Goal: Information Seeking & Learning: Learn about a topic

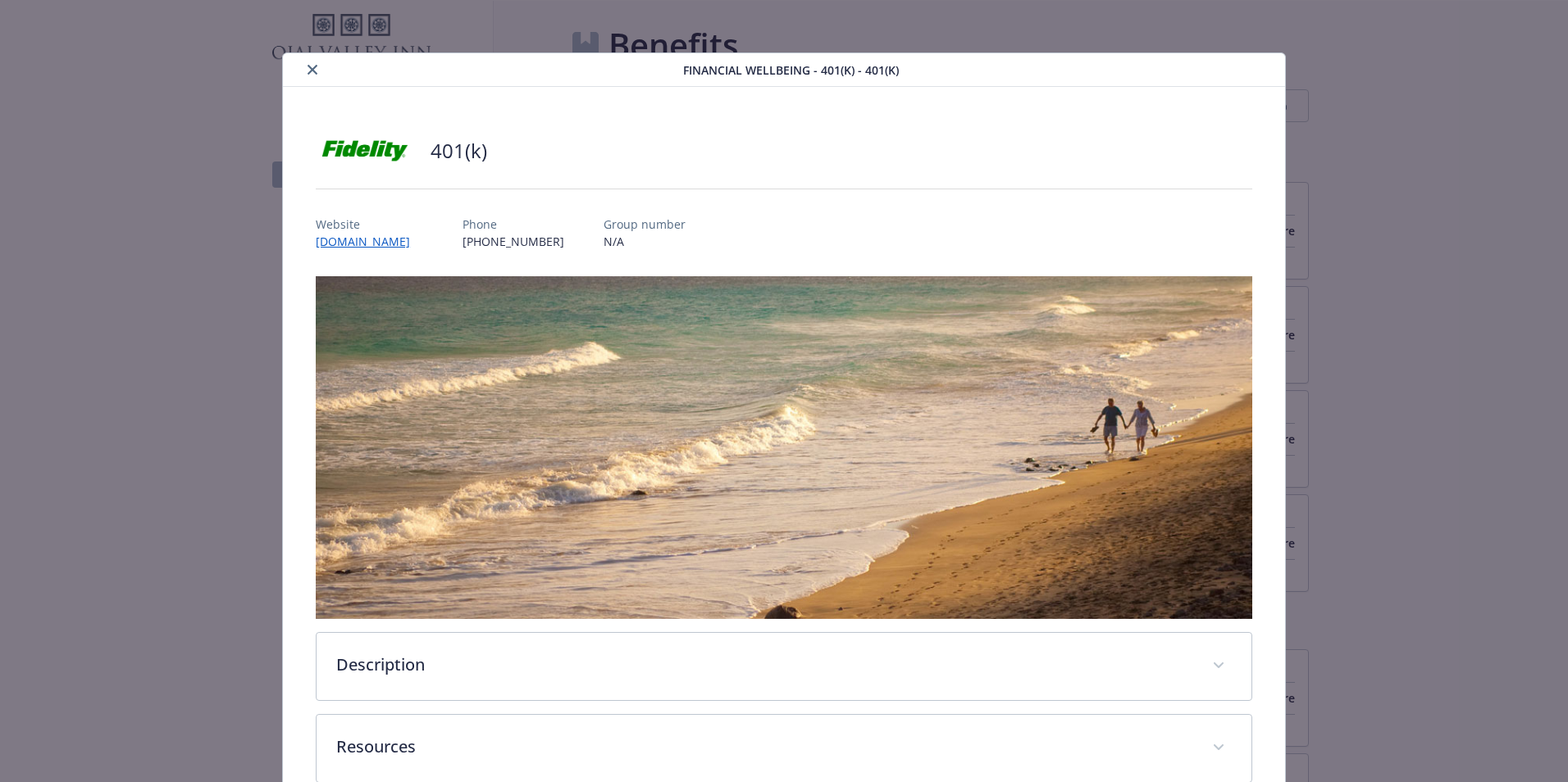
scroll to position [33, 0]
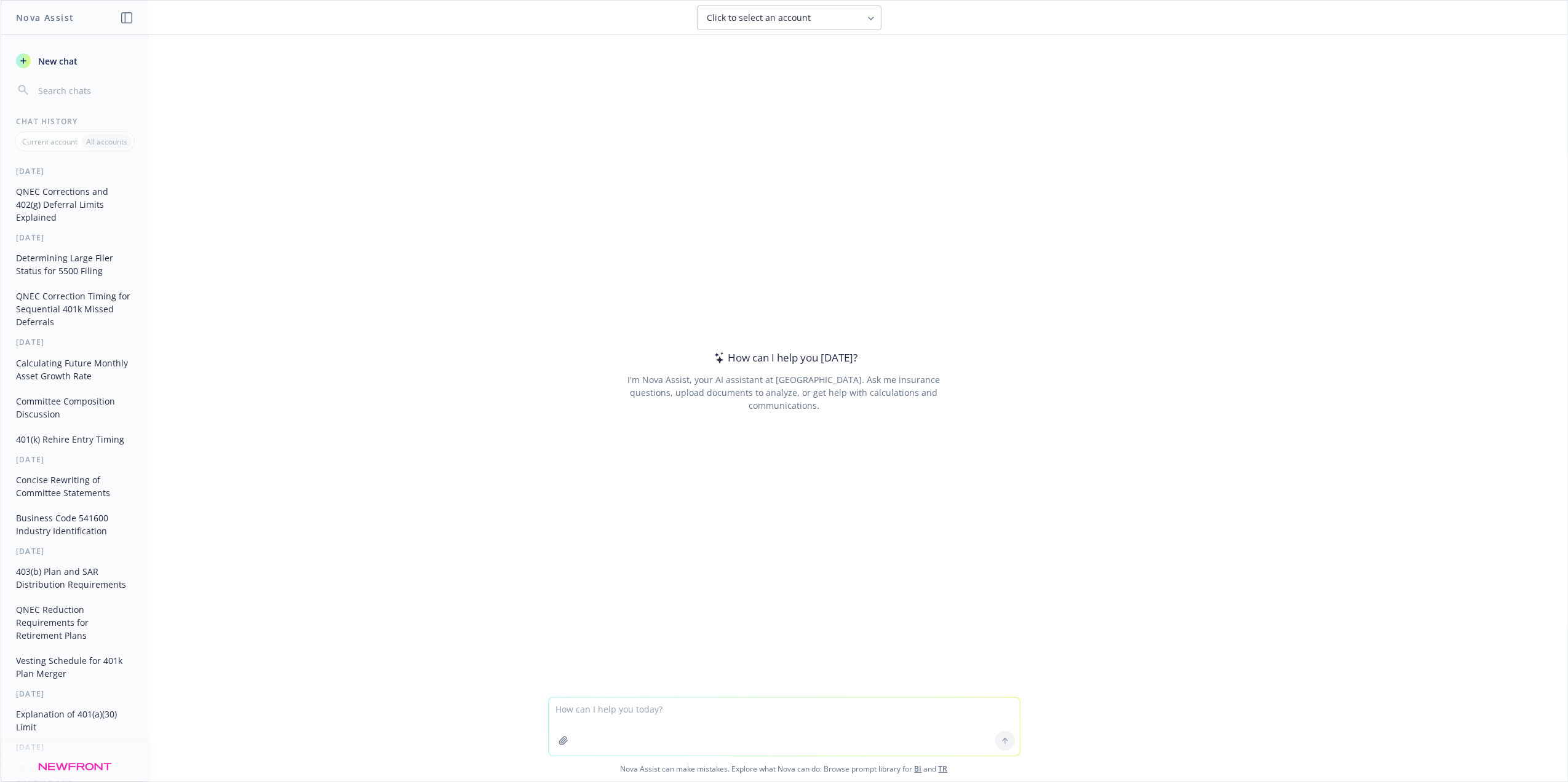
click at [559, 741] on icon "button" at bounding box center [563, 740] width 10 height 10
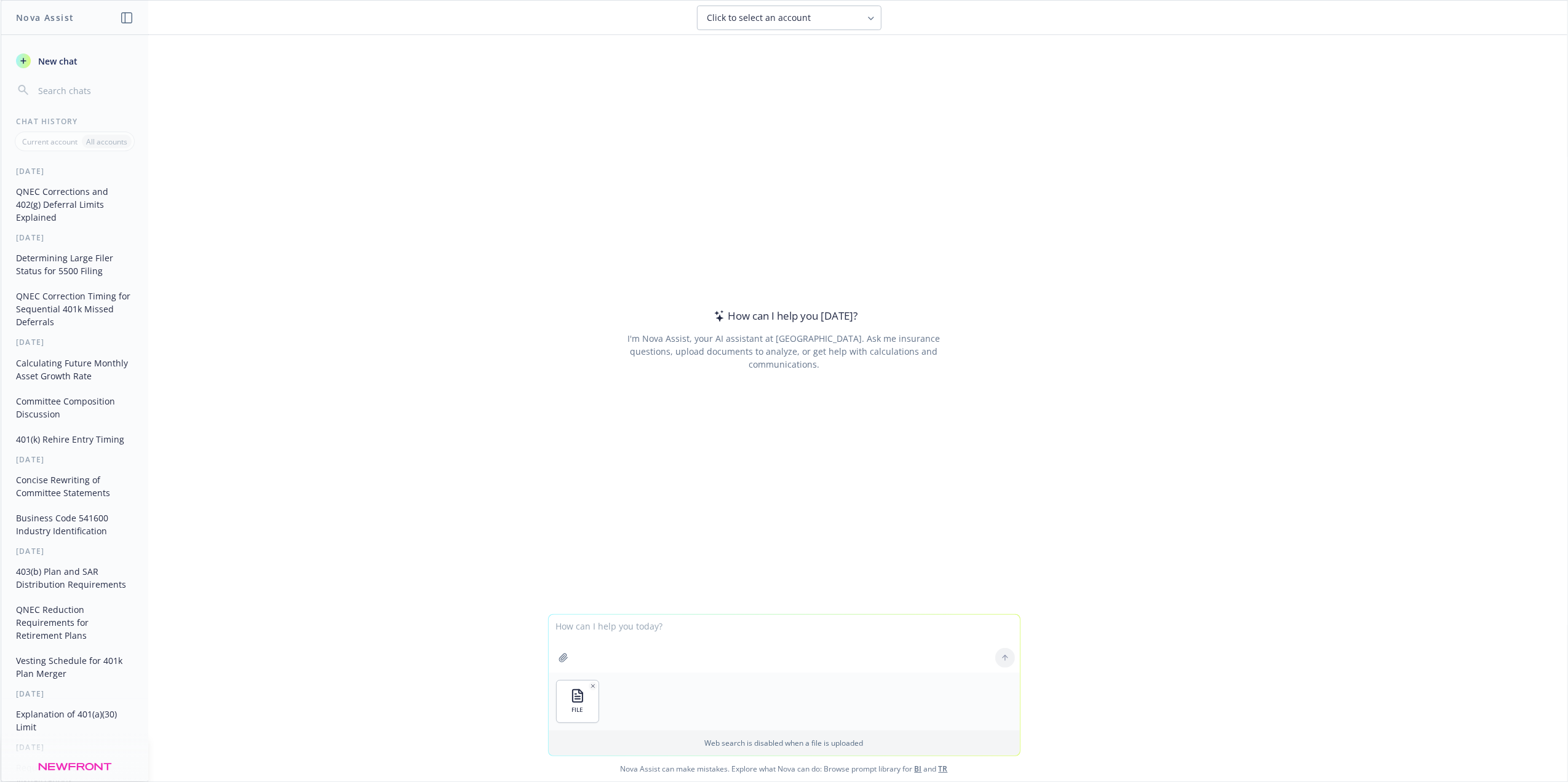
click at [570, 630] on textarea at bounding box center [784, 644] width 471 height 58
type textarea "r"
type textarea "T"
type textarea "Please review and suggest more concise options for the attached bullets that wi…"
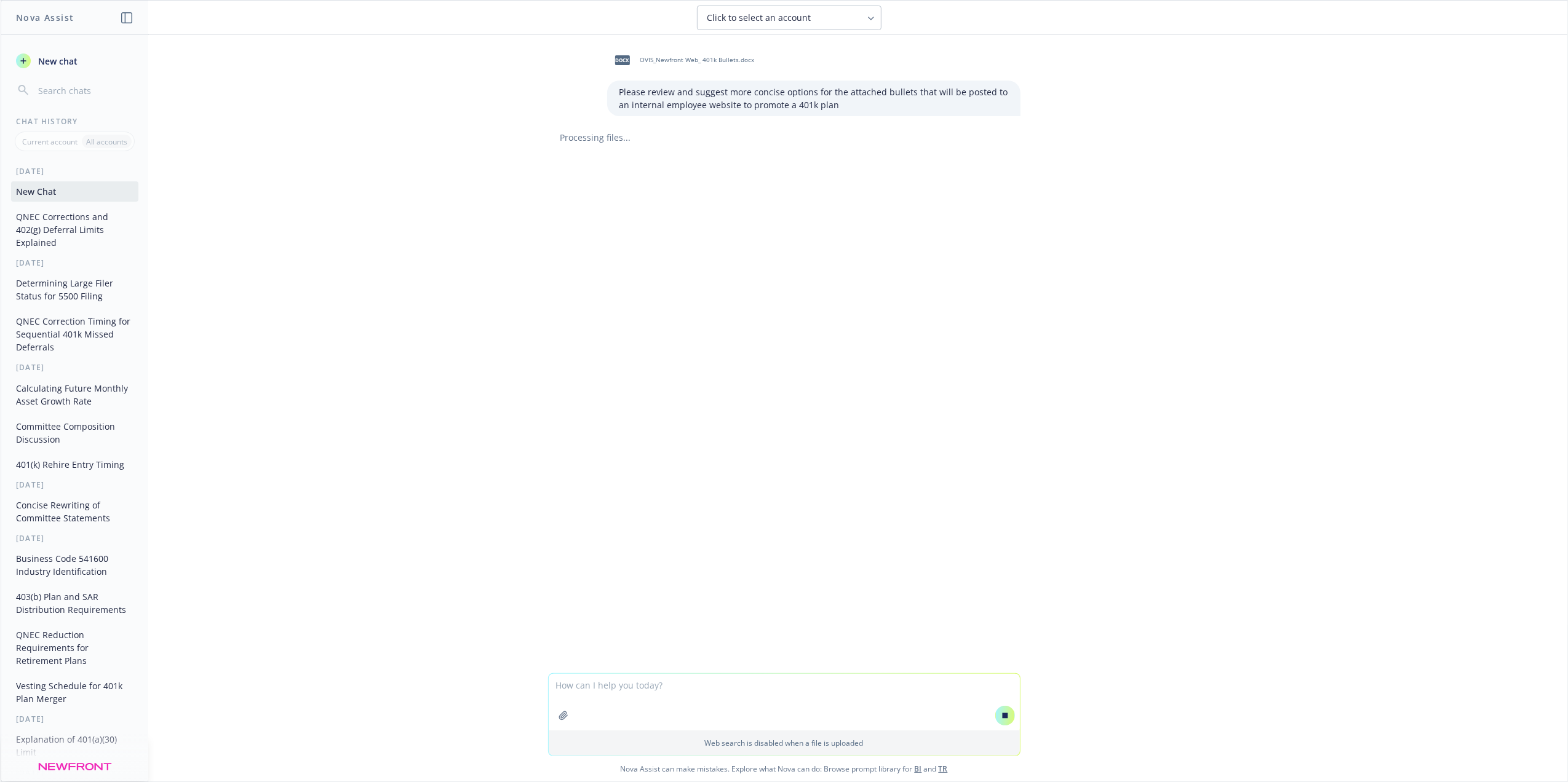
click at [1277, 583] on div "docx OVIS_Newfront Web_ 401k Bullets.docx Please review and suggest more concis…" at bounding box center [784, 354] width 1567 height 638
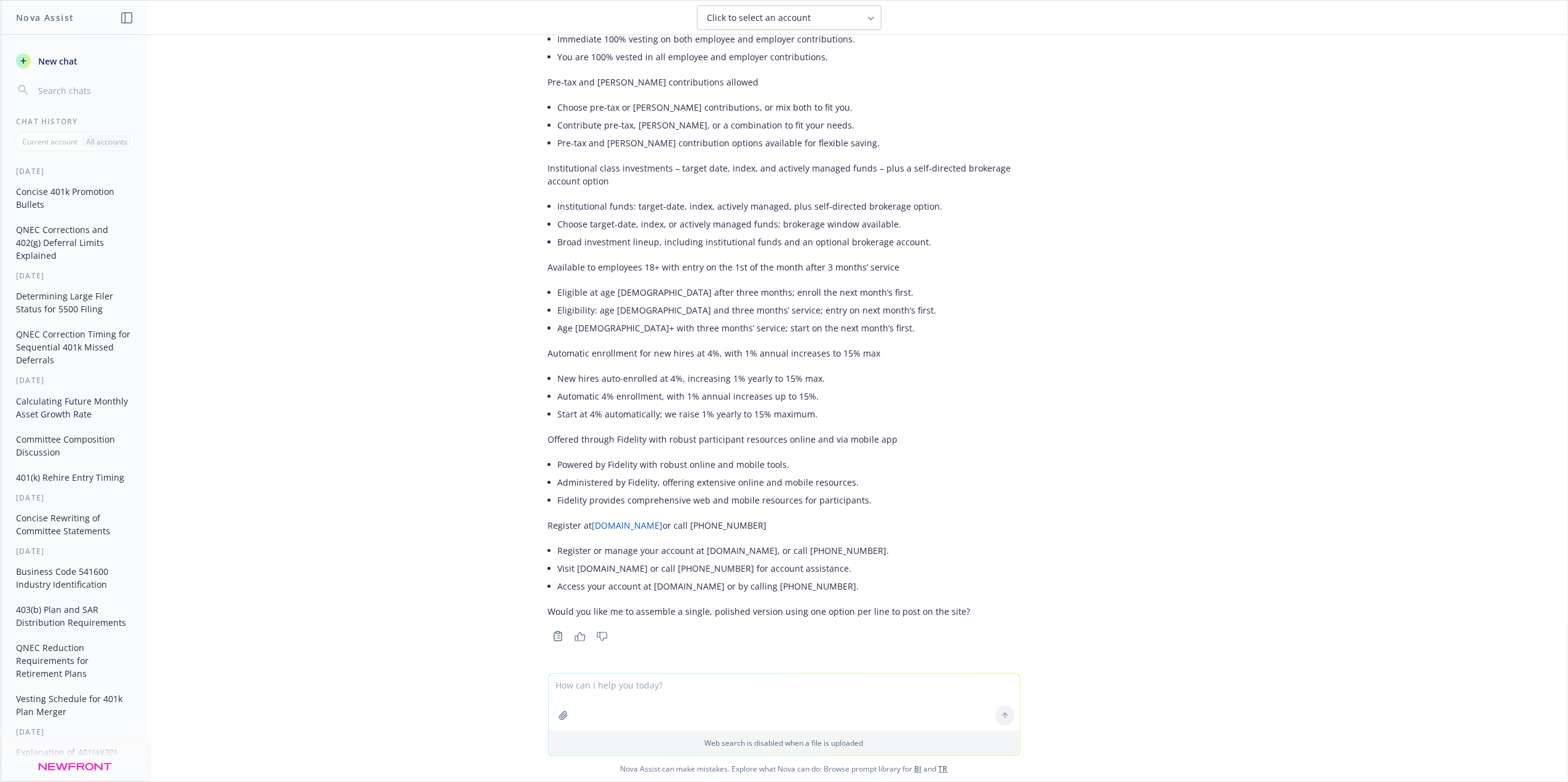
scroll to position [269, 0]
click at [572, 681] on textarea at bounding box center [784, 702] width 471 height 57
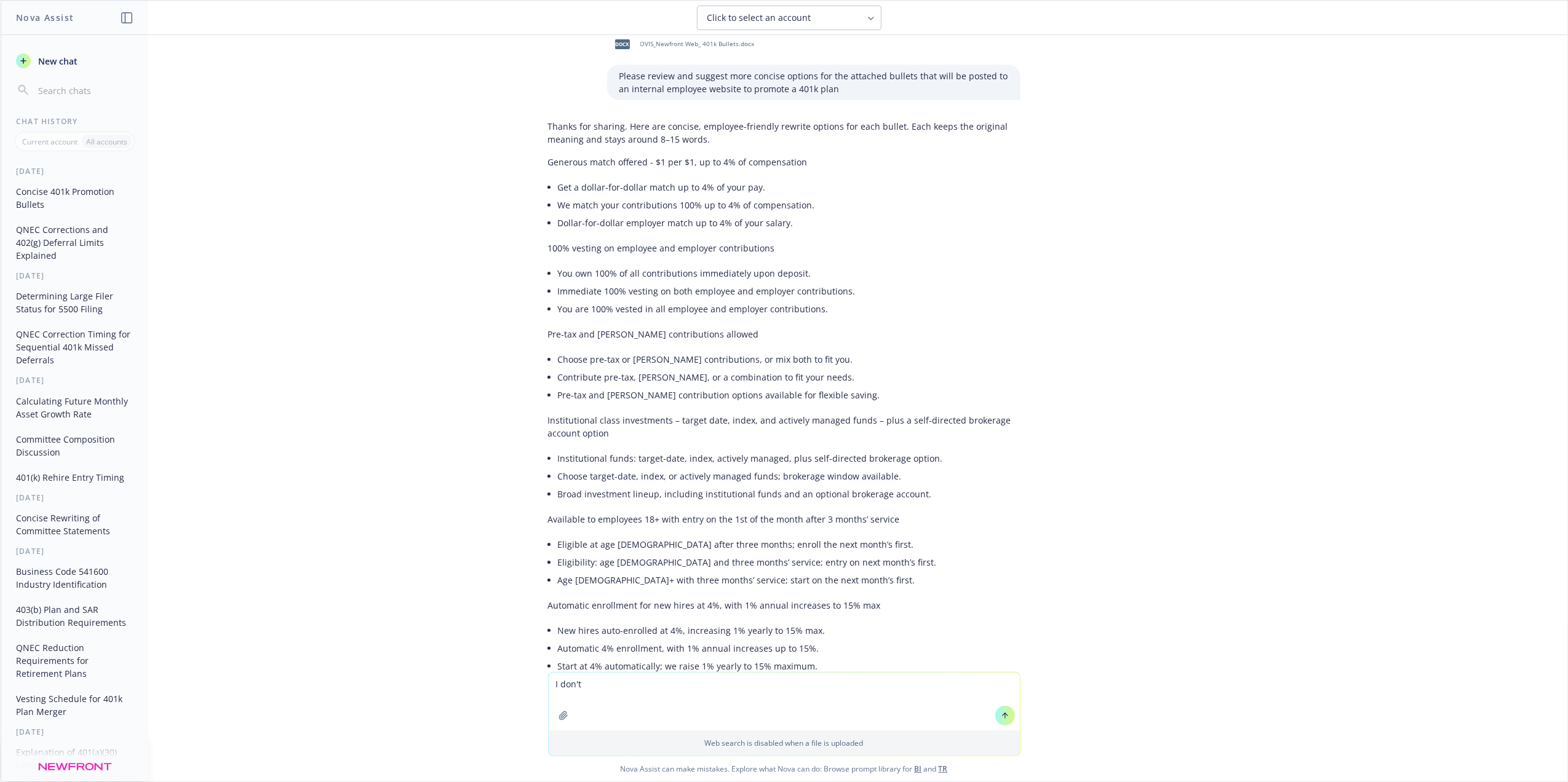
scroll to position [0, 0]
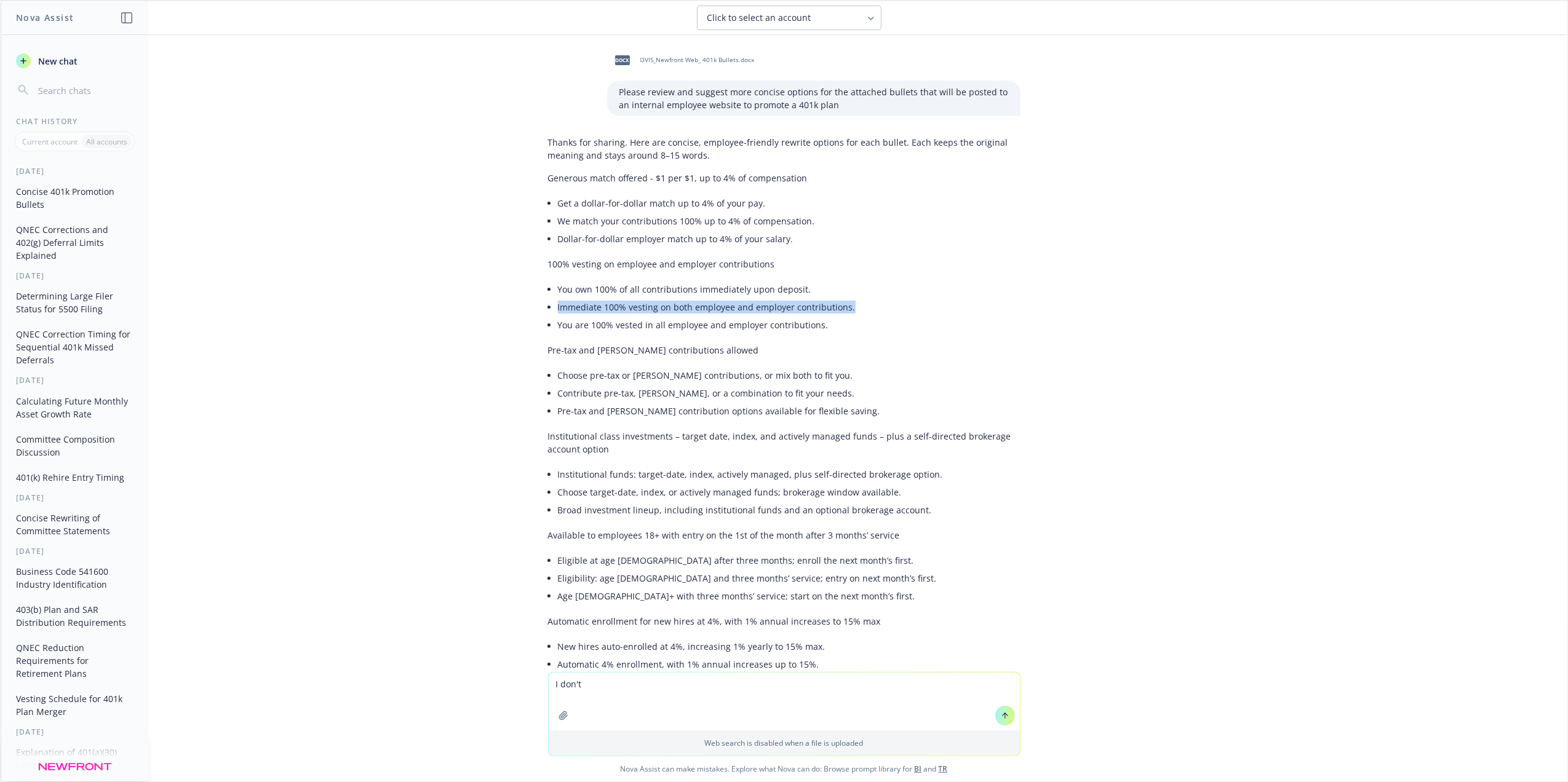
drag, startPoint x: 834, startPoint y: 306, endPoint x: 546, endPoint y: 310, distance: 288.0
click at [558, 310] on li "Immediate 100% vesting on both employee and employer contributions." at bounding box center [790, 307] width 463 height 18
copy li "Immediate 100% vesting on both employee and employer contributions."
drag, startPoint x: 781, startPoint y: 392, endPoint x: 608, endPoint y: 397, distance: 173.1
click at [608, 397] on li "Contribute pre-tax, Roth, or a combination to fit your needs." at bounding box center [790, 393] width 463 height 18
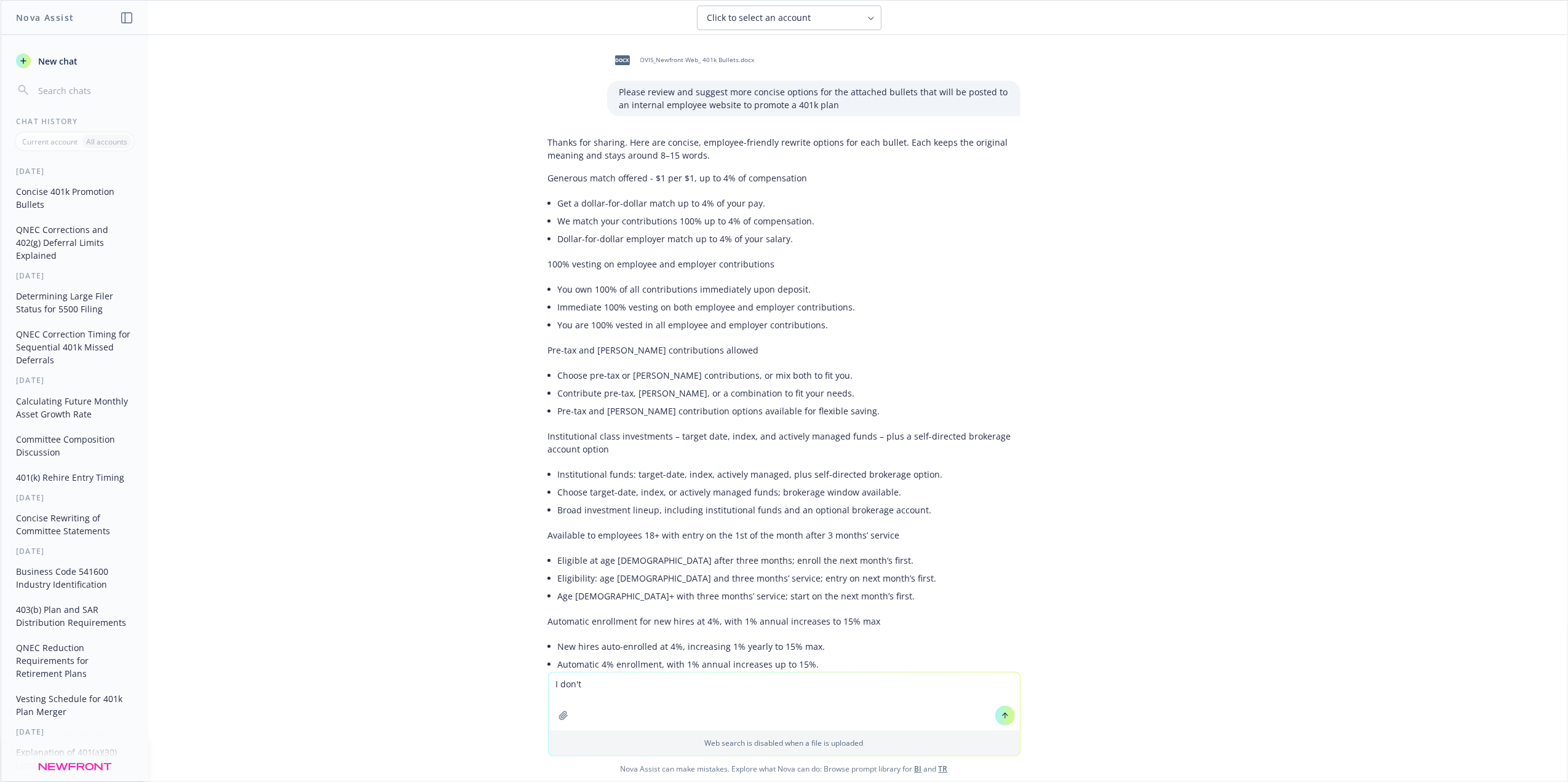
click at [895, 399] on li "Contribute pre-tax, Roth, or a combination to fit your needs." at bounding box center [790, 393] width 463 height 18
drag, startPoint x: 782, startPoint y: 392, endPoint x: 539, endPoint y: 397, distance: 243.1
click at [548, 397] on div "Thanks for sharing. Here are concise, employee-friendly rewrite options for eac…" at bounding box center [784, 511] width 473 height 760
drag, startPoint x: 539, startPoint y: 397, endPoint x: 569, endPoint y: 395, distance: 30.1
copy li "Contribute pre-tax, Roth, or a combination to fit your needs"
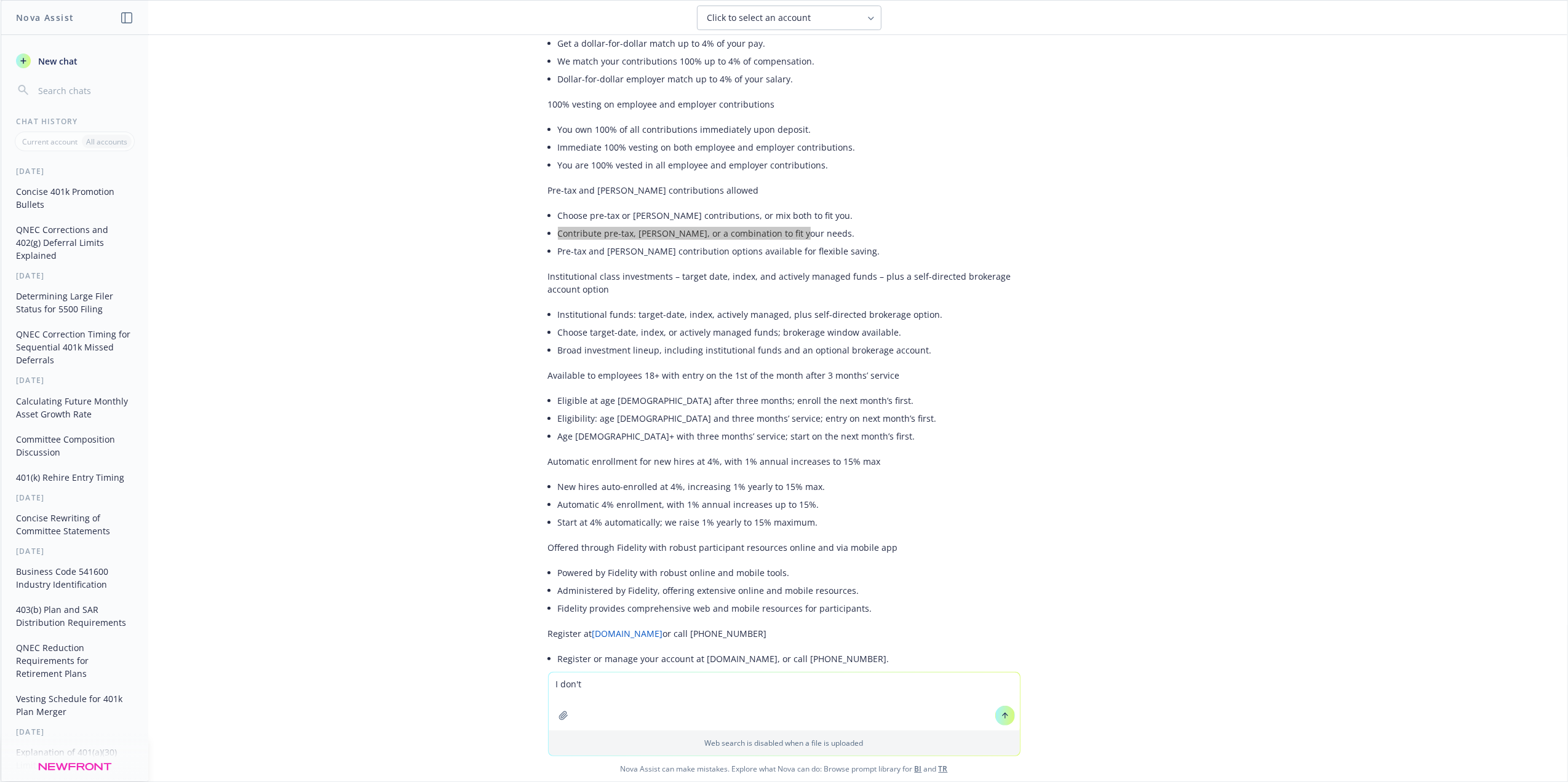
scroll to position [164, 0]
drag, startPoint x: 913, startPoint y: 309, endPoint x: 535, endPoint y: 305, distance: 378.0
click at [558, 305] on li "Institutional funds: target-date, index, actively managed, plus self-directed b…" at bounding box center [790, 310] width 463 height 18
click at [649, 342] on li "Broad investment lineup, including institutional funds and an optional brokerag…" at bounding box center [790, 346] width 463 height 18
drag, startPoint x: 901, startPoint y: 345, endPoint x: 544, endPoint y: 347, distance: 357.0
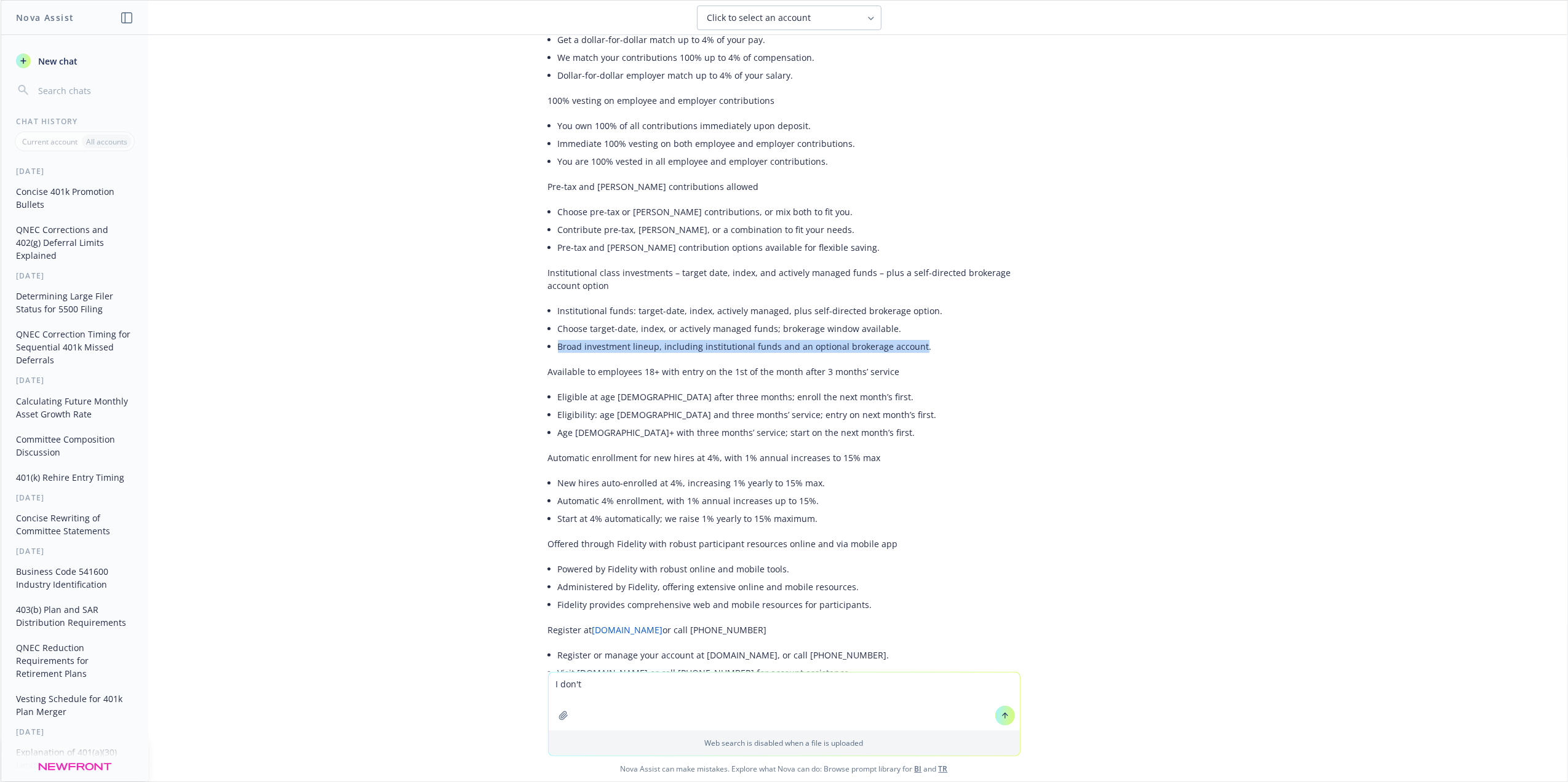
click at [548, 347] on div "Thanks for sharing. Here are concise, employee-friendly rewrite options for eac…" at bounding box center [784, 347] width 473 height 760
drag, startPoint x: 544, startPoint y: 347, endPoint x: 569, endPoint y: 347, distance: 25.0
copy li "Broad investment lineup, including institutional funds and an optional brokerag…"
drag, startPoint x: 827, startPoint y: 414, endPoint x: 522, endPoint y: 409, distance: 305.0
click at [522, 409] on div "docx OVIS_Newfront Web_ 401k Bullets.docx Please review and suggest more concis…" at bounding box center [784, 354] width 1567 height 637
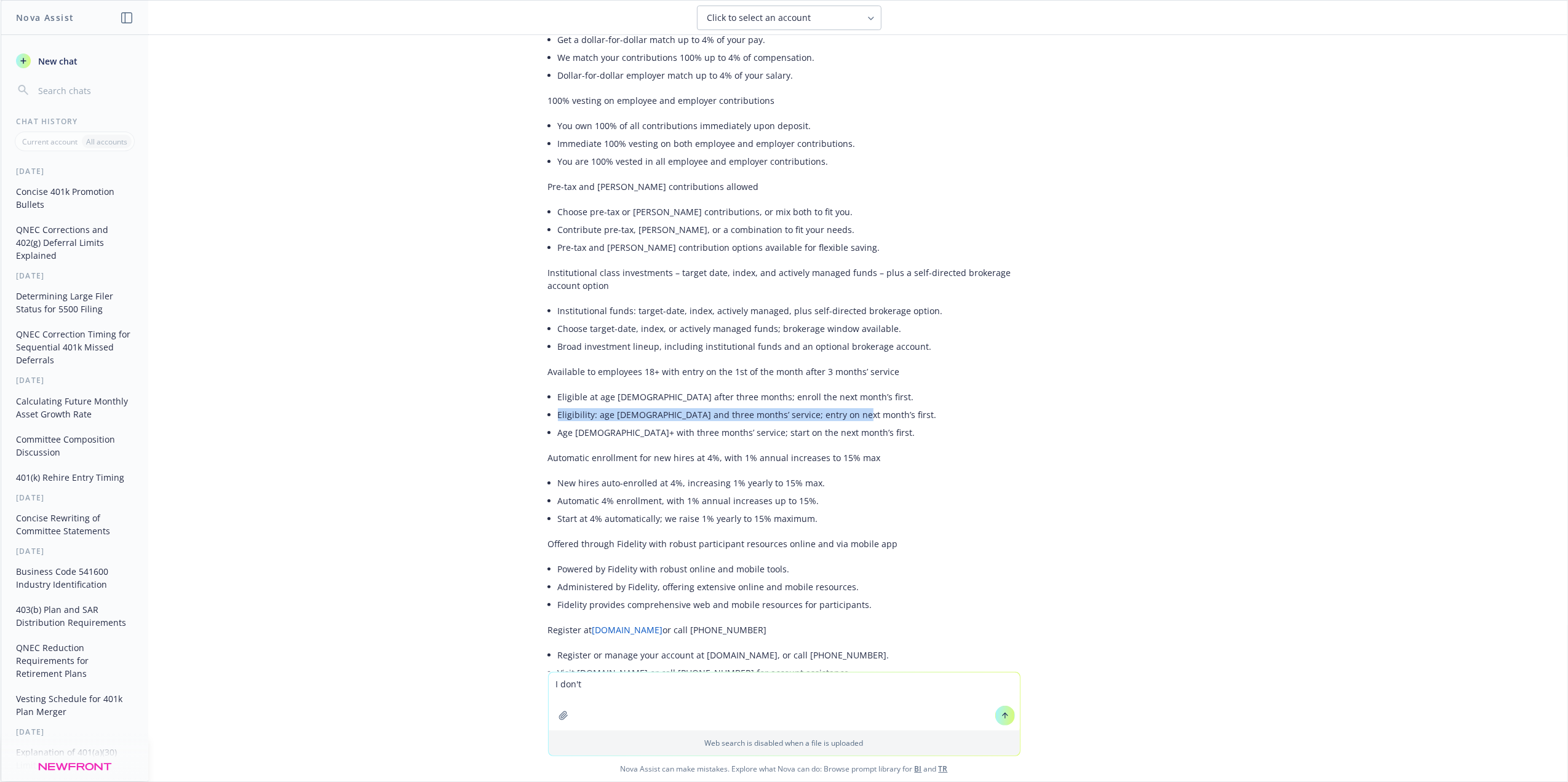
drag, startPoint x: 522, startPoint y: 409, endPoint x: 569, endPoint y: 412, distance: 47.1
copy li "Eligibility: age 18 and three months’ service; entry on next month’s first"
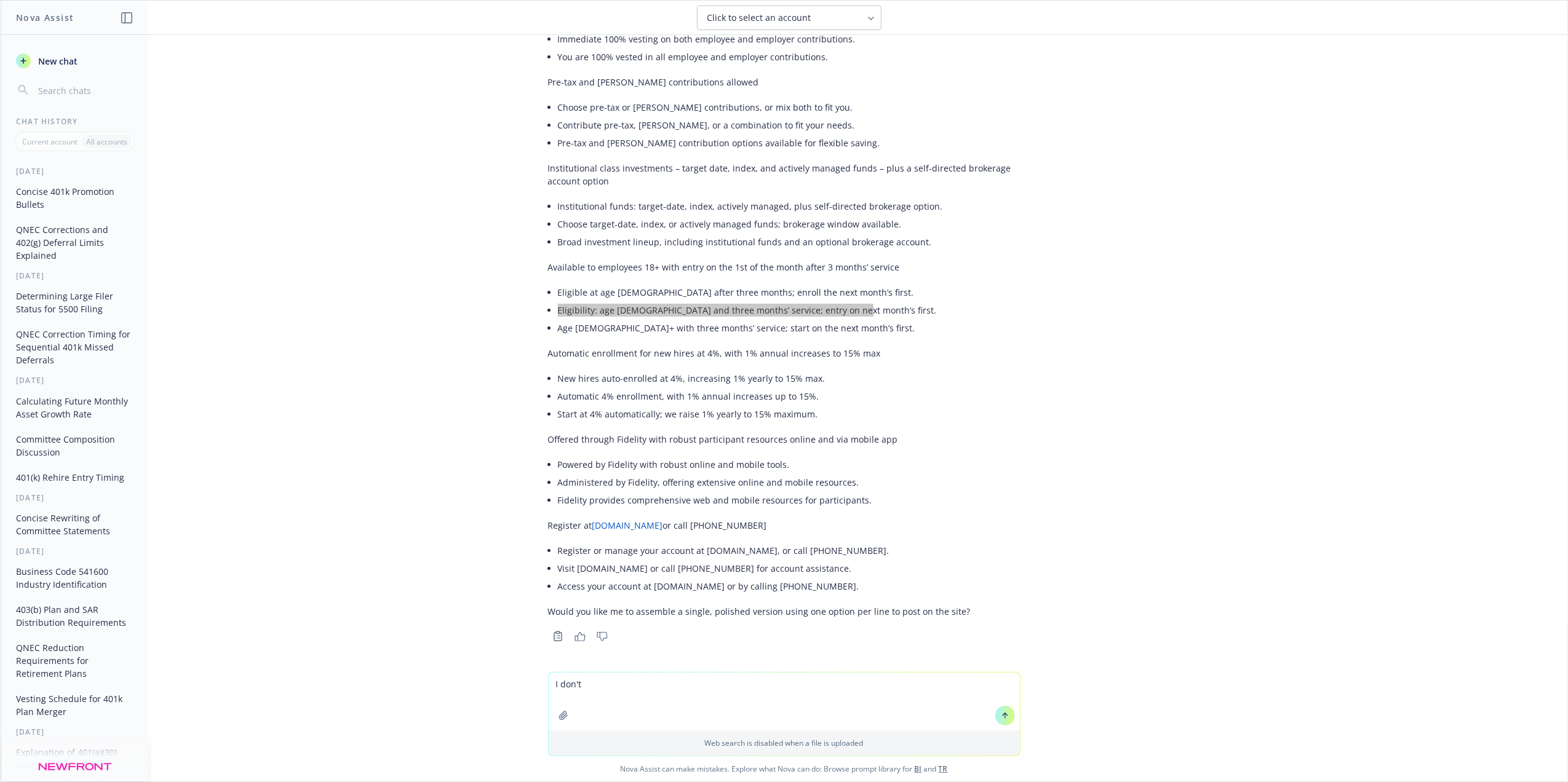
scroll to position [271, 0]
click at [773, 459] on li "Powered by Fidelity with robust online and mobile tools." at bounding box center [790, 461] width 463 height 18
drag, startPoint x: 769, startPoint y: 460, endPoint x: 544, endPoint y: 463, distance: 225.0
click at [548, 463] on div "Thanks for sharing. Here are concise, employee-friendly rewrite options for eac…" at bounding box center [784, 240] width 473 height 760
drag, startPoint x: 544, startPoint y: 463, endPoint x: 554, endPoint y: 463, distance: 10.0
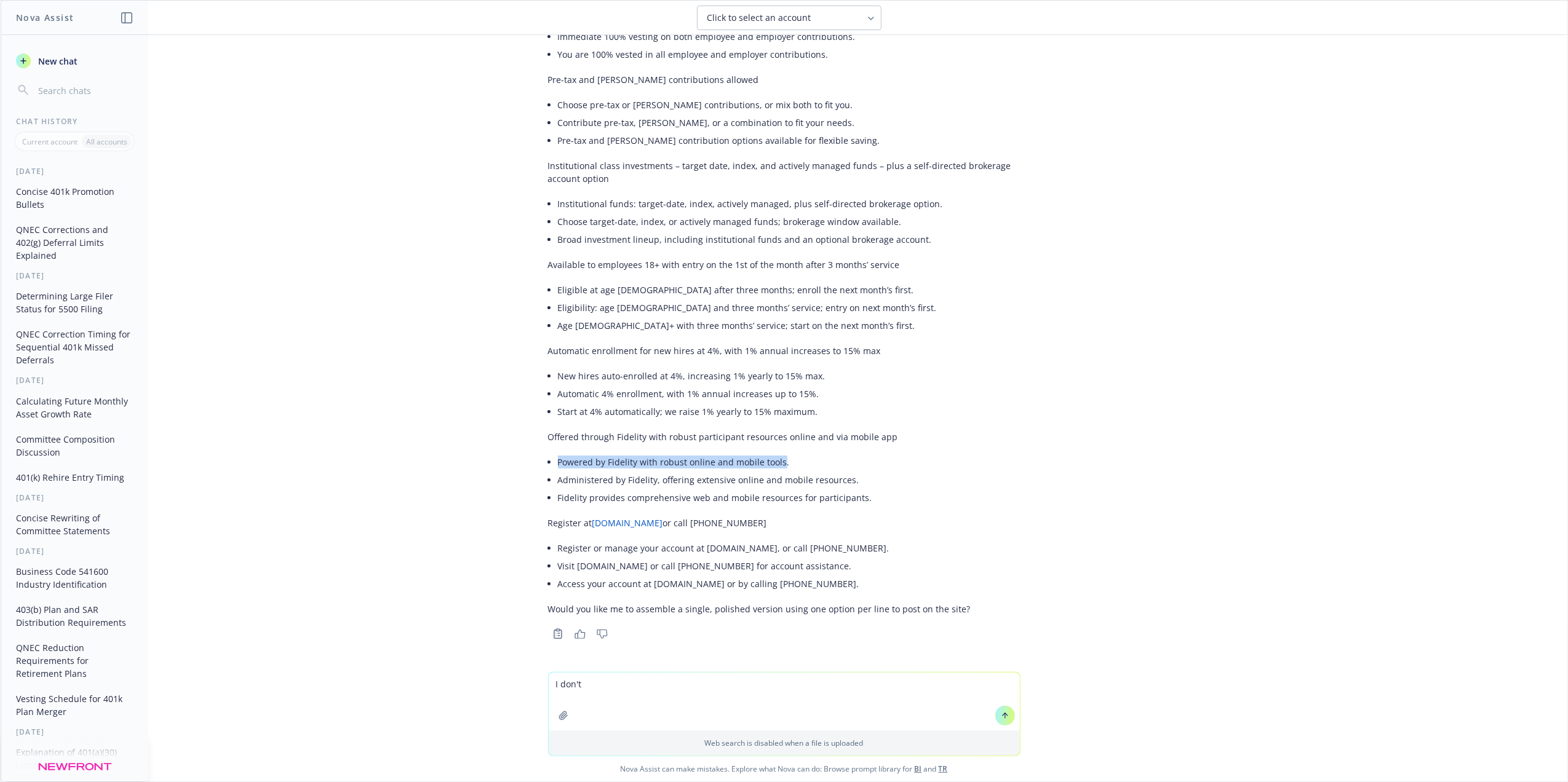
copy li "Powered by Fidelity with robust online and mobile tools"
drag, startPoint x: 840, startPoint y: 547, endPoint x: 609, endPoint y: 547, distance: 231.0
click at [609, 547] on li "Register or manage your account at NetBenefits.com, or call 800-835-5097." at bounding box center [790, 548] width 463 height 18
click at [593, 692] on textarea "I don't" at bounding box center [784, 701] width 471 height 58
drag, startPoint x: 591, startPoint y: 688, endPoint x: 470, endPoint y: 684, distance: 121.1
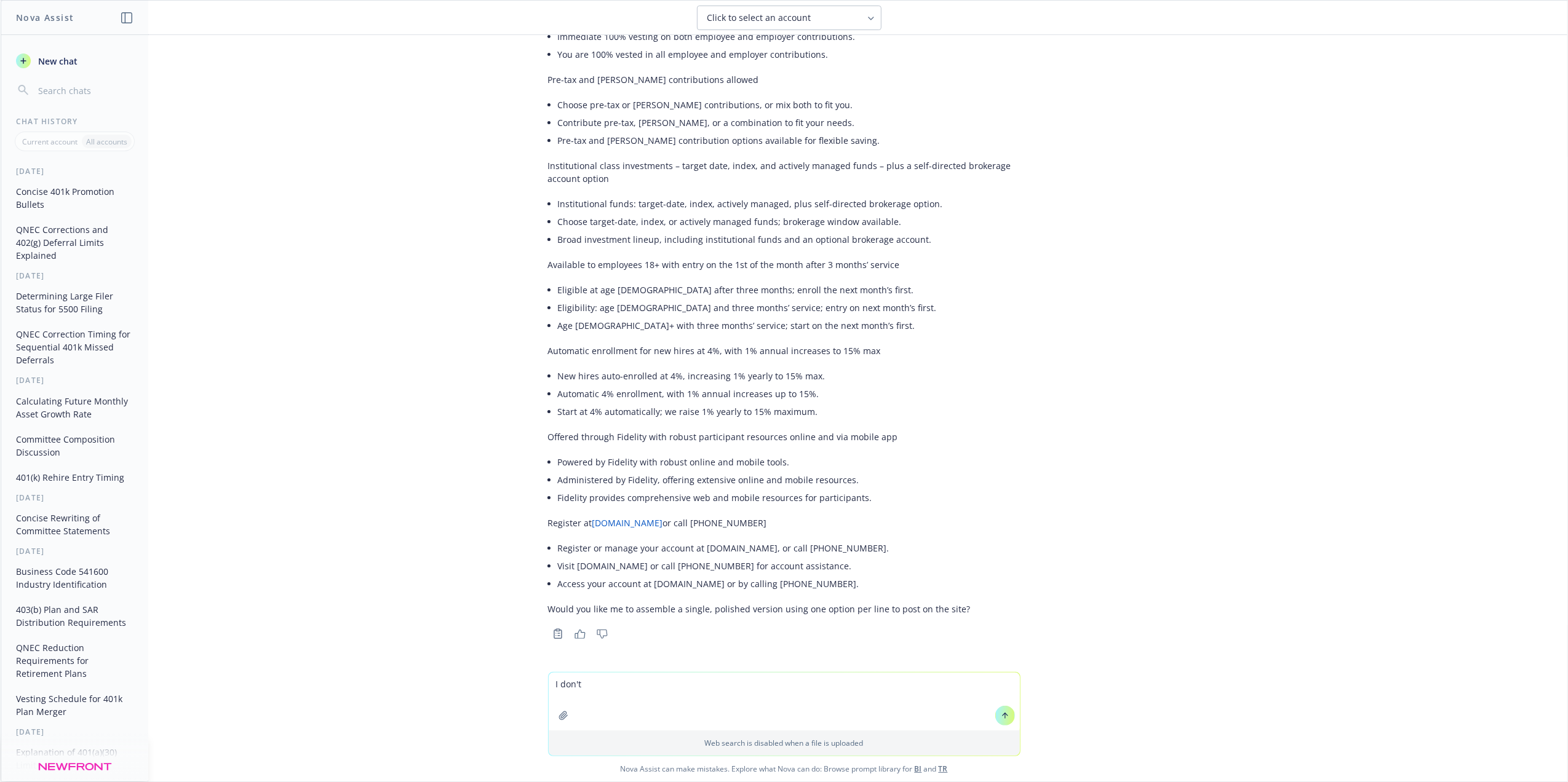
click at [470, 684] on div "I don't Web search is disabled when a file is uploaded Nova Assist can make mis…" at bounding box center [784, 727] width 1567 height 109
type textarea "can you generate a QR code for www.netbenefits.com?"
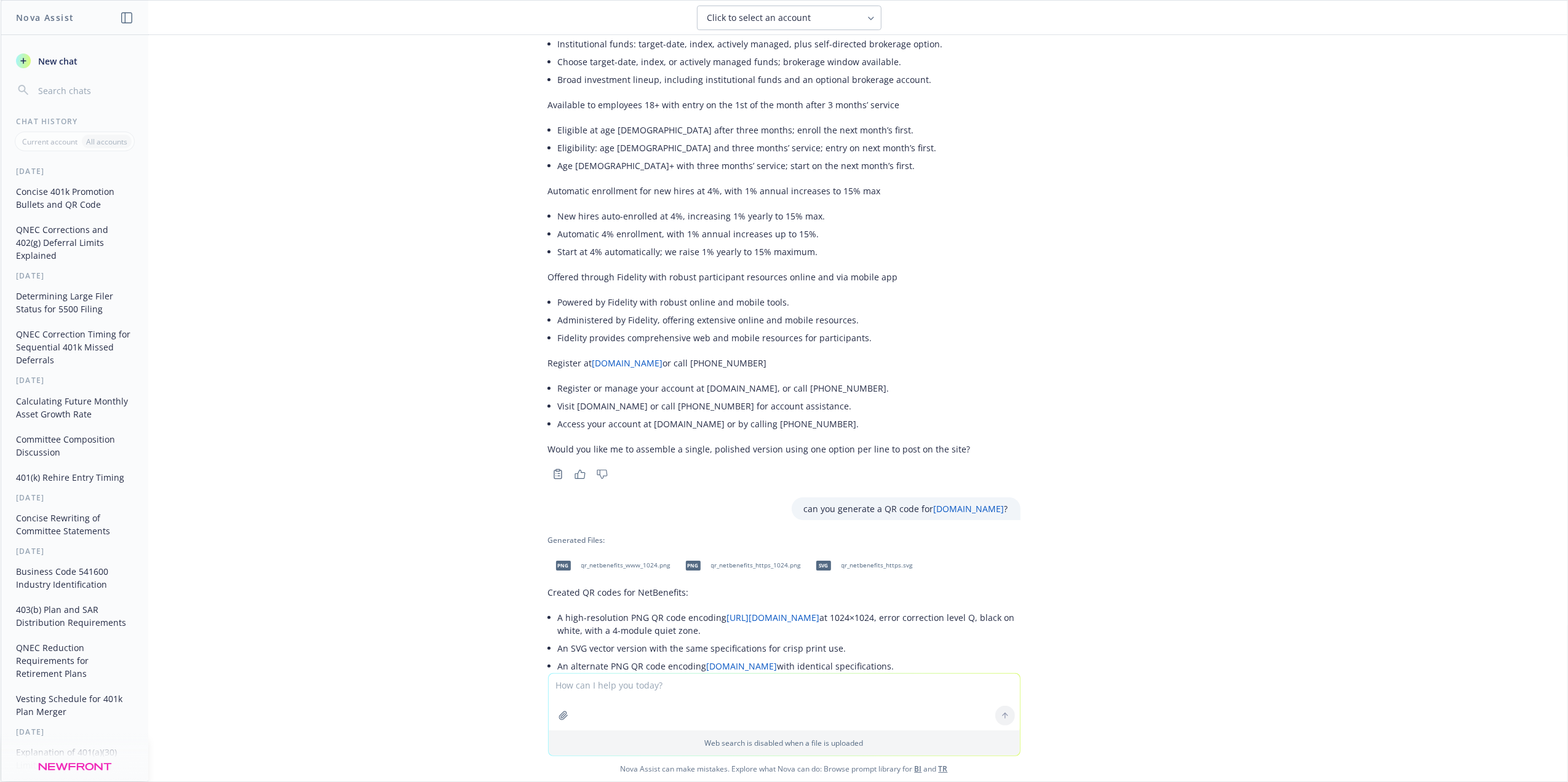
scroll to position [512, 0]
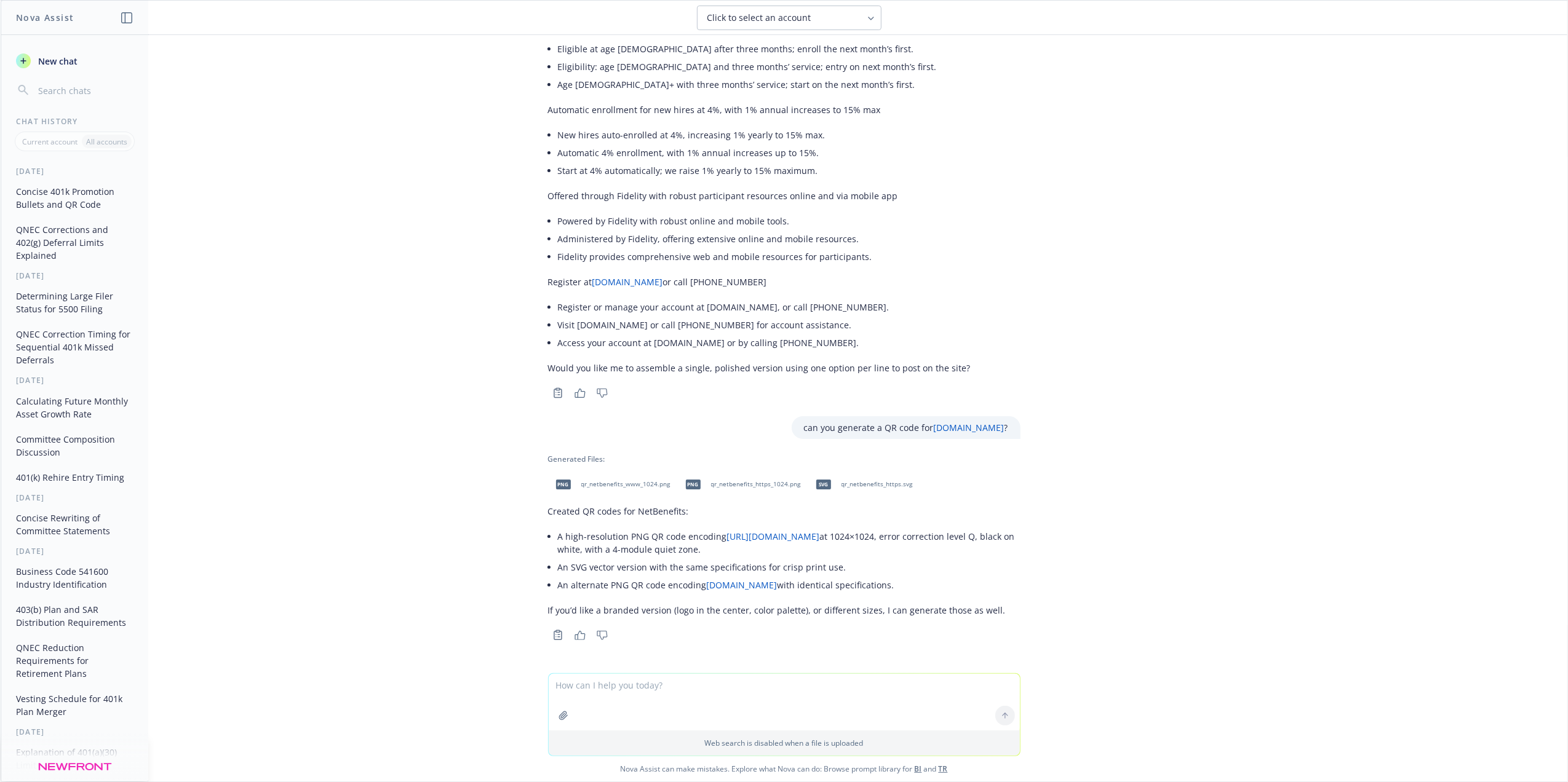
click at [595, 485] on span "qr_netbenefits_www_1024.png" at bounding box center [626, 484] width 89 height 8
click at [1423, 359] on div "docx OVIS_Newfront Web_ 401k Bullets.docx Please review and suggest more concis…" at bounding box center [784, 354] width 1567 height 638
click at [717, 487] on span "qr_netbenefits_https_1024.png" at bounding box center [756, 484] width 90 height 8
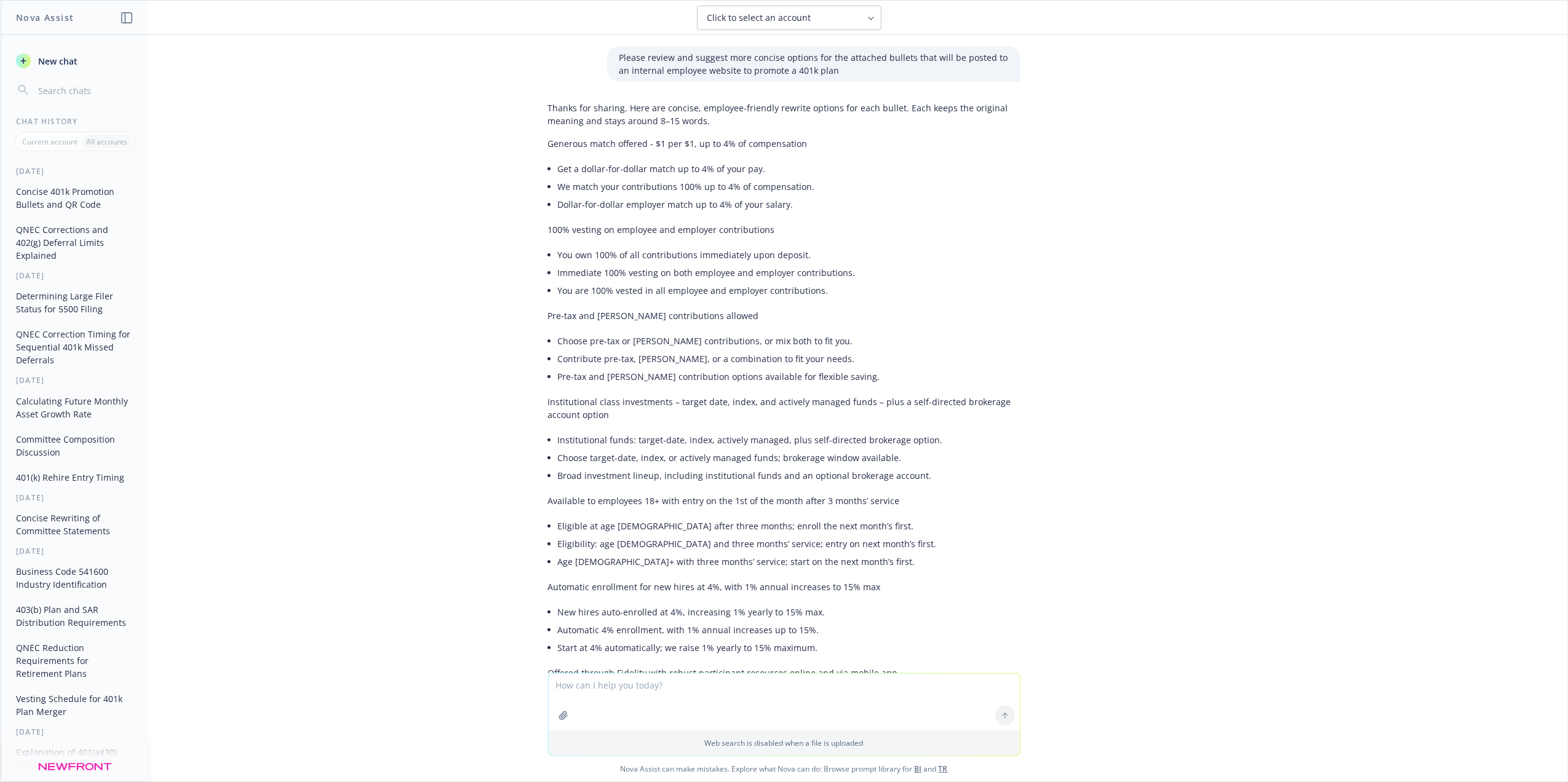
scroll to position [0, 0]
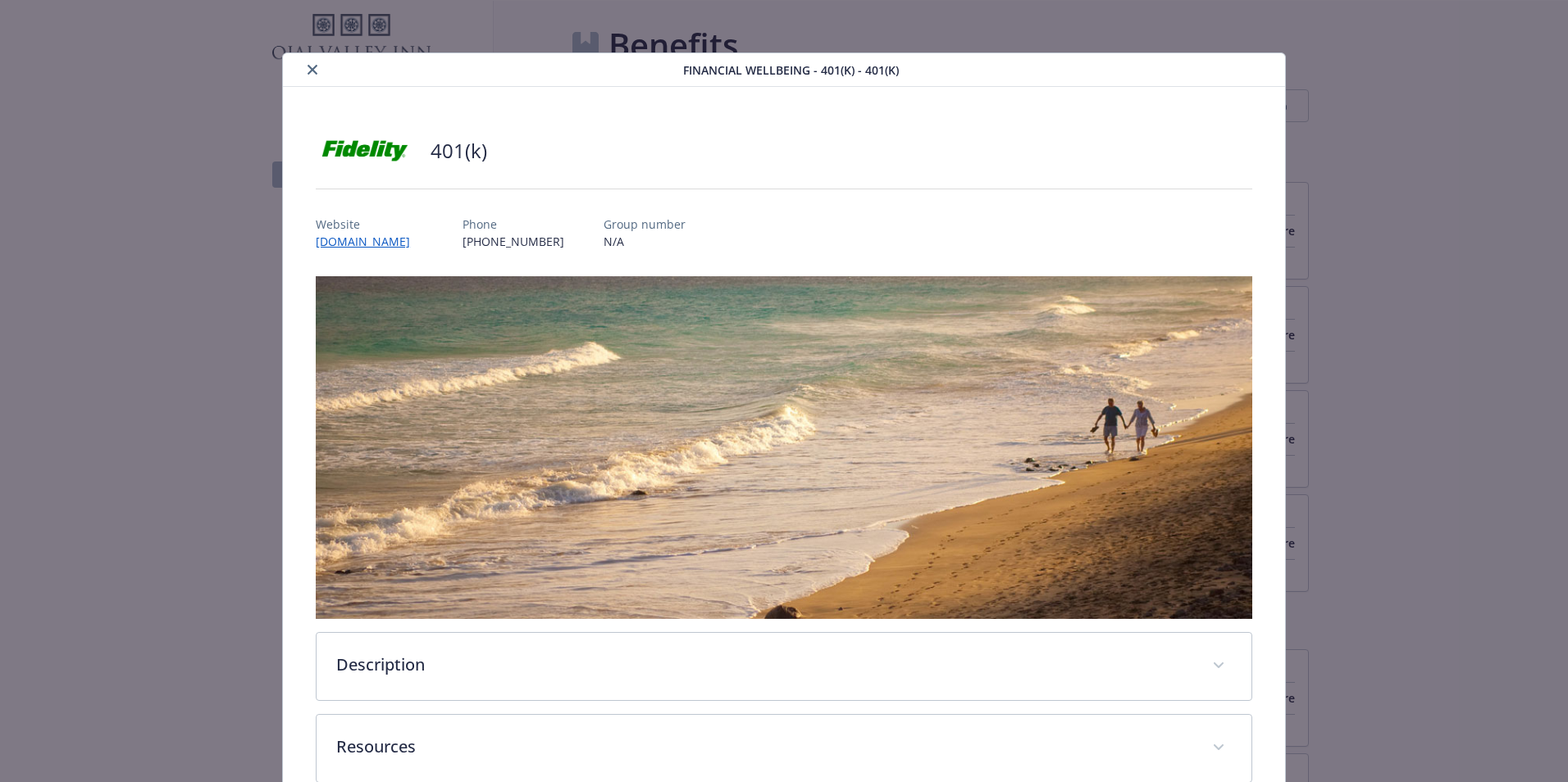
scroll to position [33, 0]
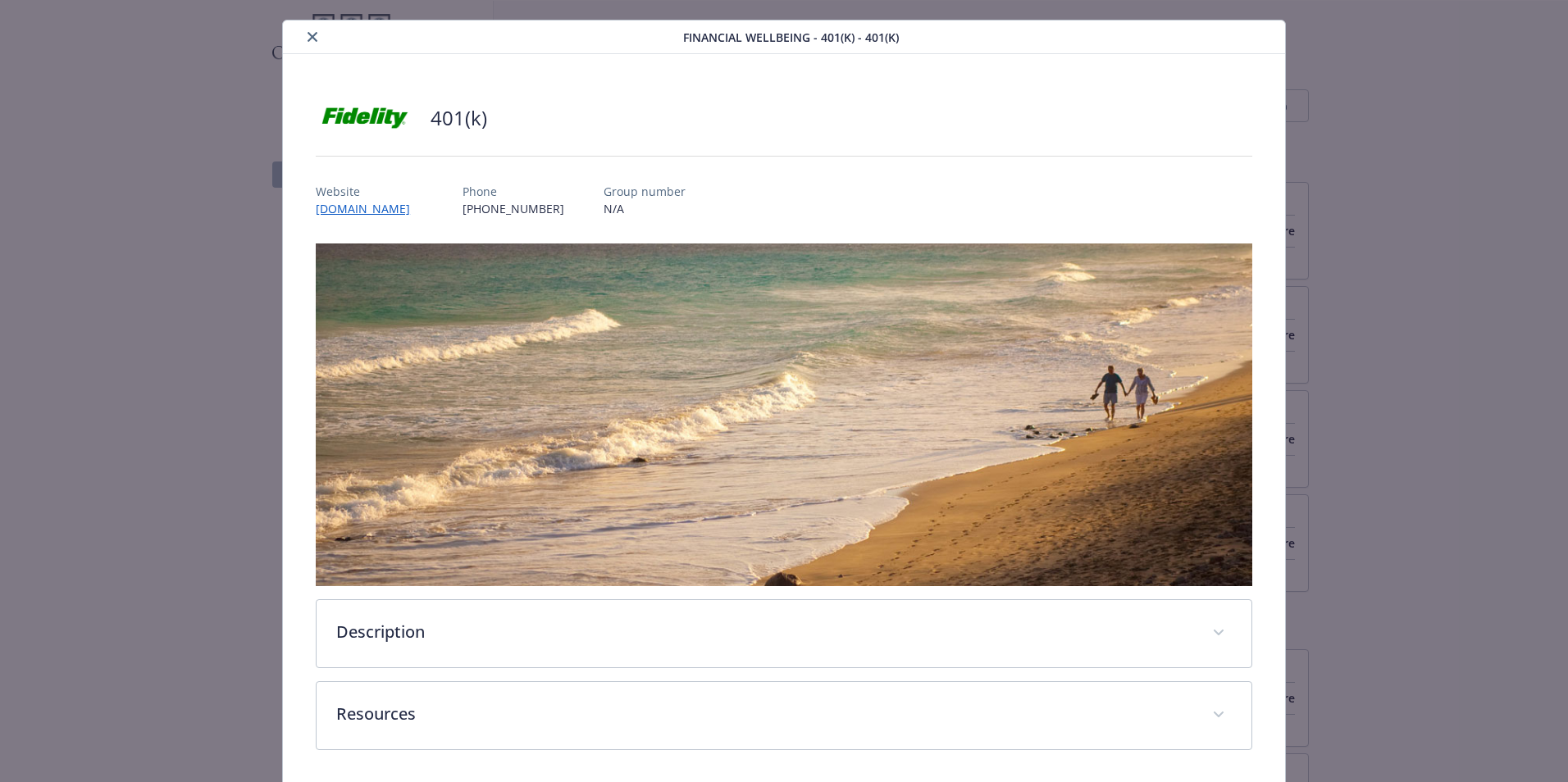
click at [308, 40] on icon "close" at bounding box center [312, 36] width 10 height 10
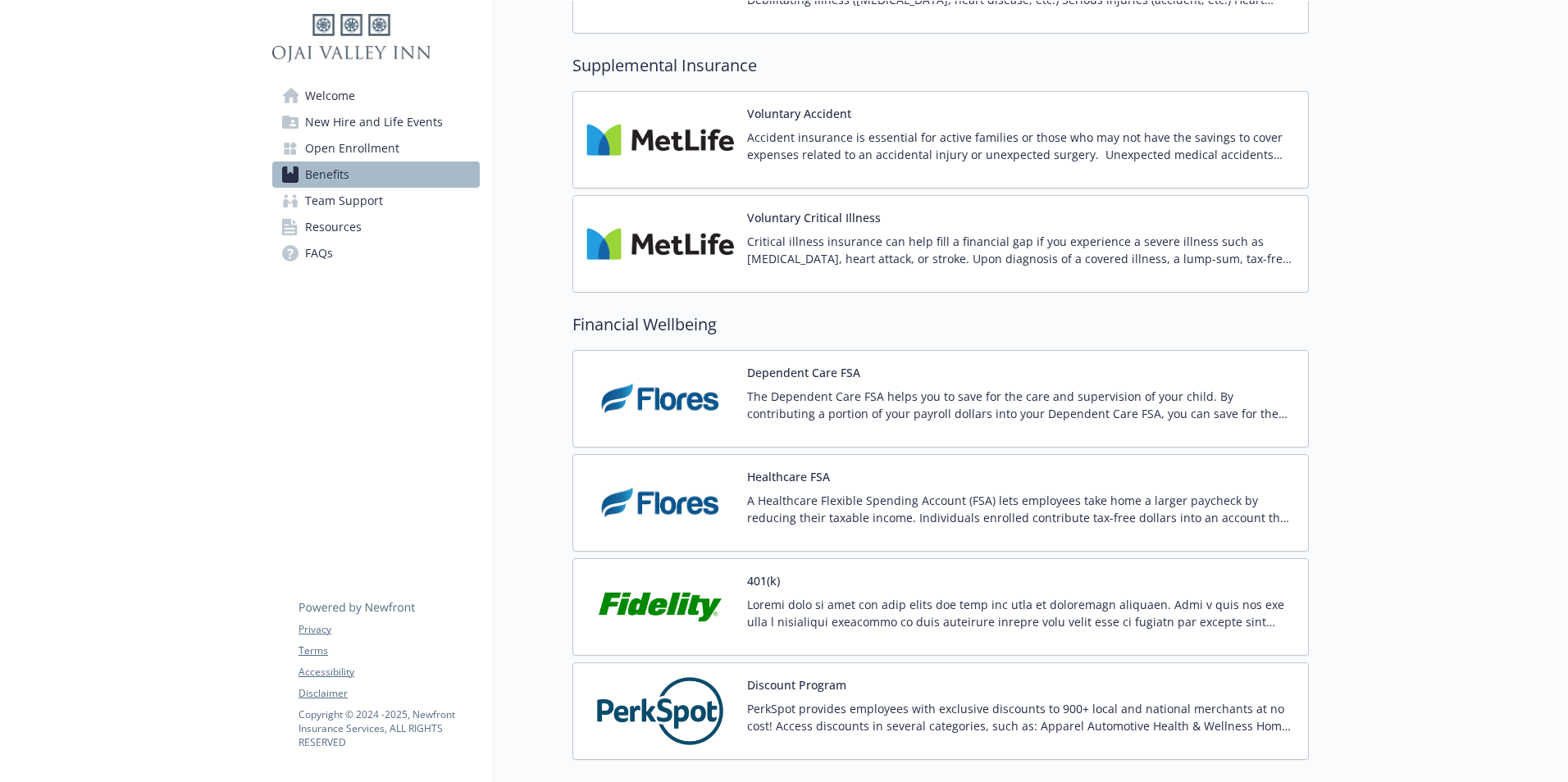
scroll to position [1765, 0]
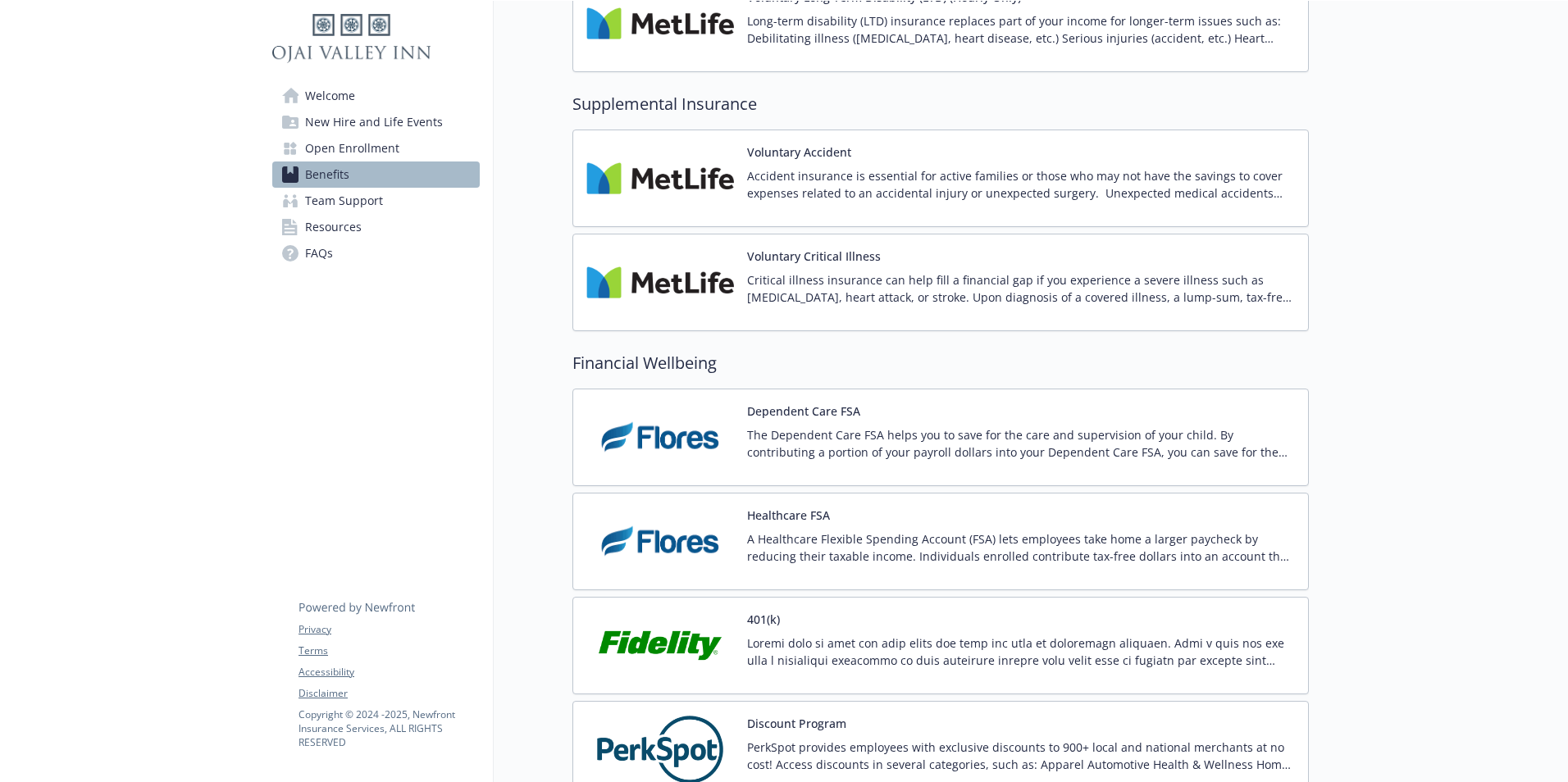
click at [681, 647] on img at bounding box center [661, 646] width 148 height 70
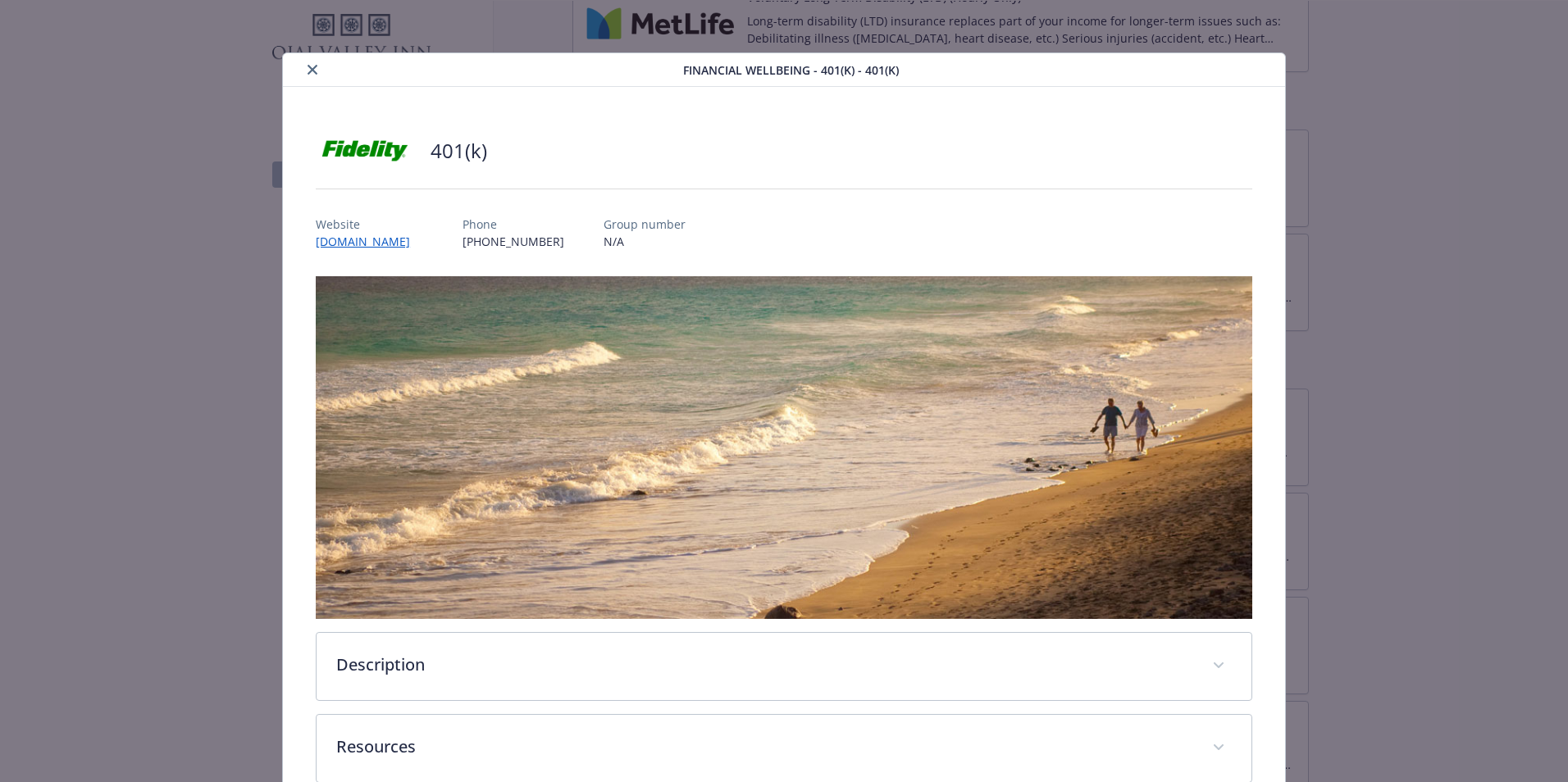
click at [308, 67] on icon "close" at bounding box center [312, 70] width 10 height 10
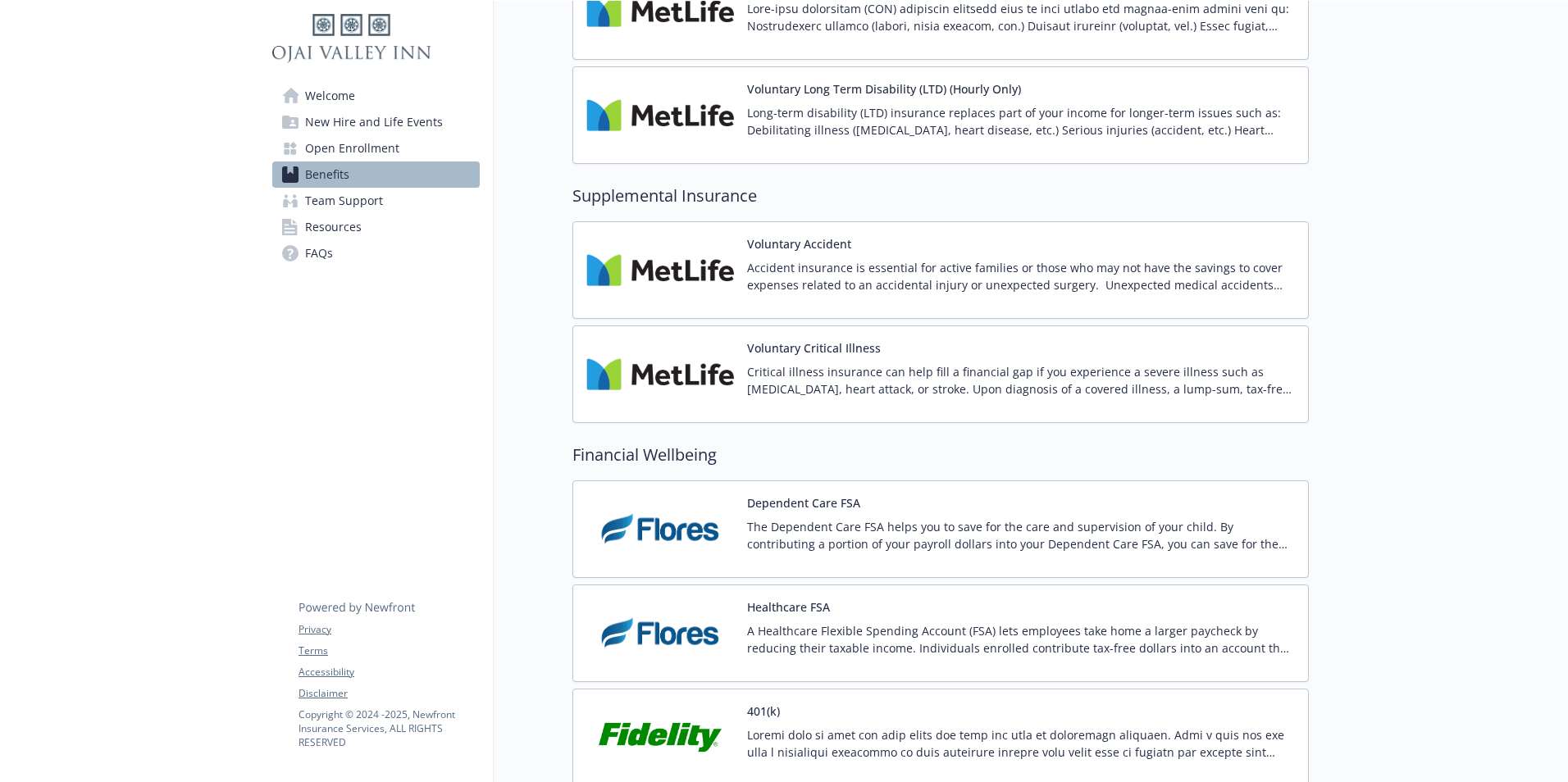
scroll to position [1355, 0]
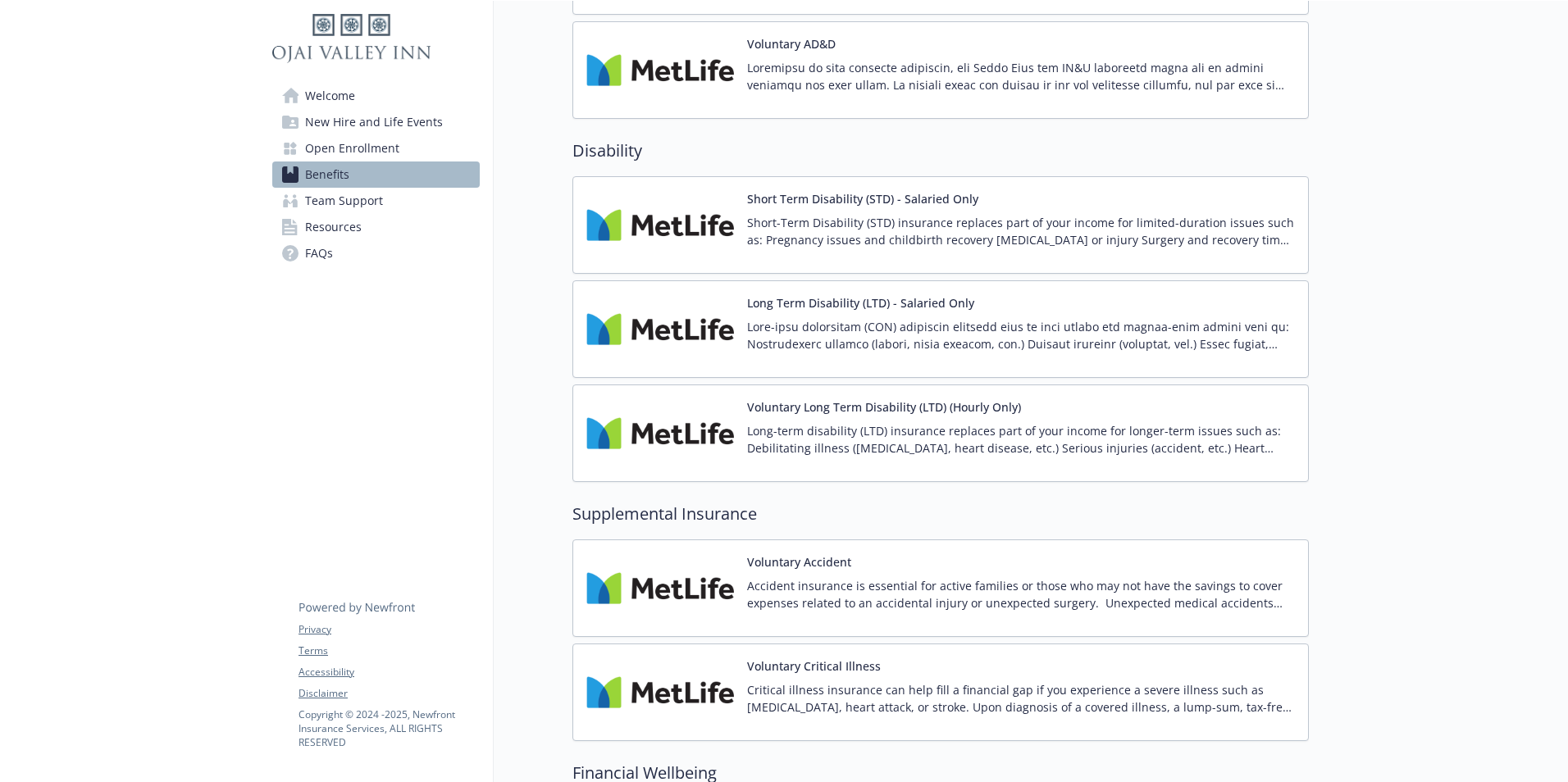
click at [349, 98] on span "Welcome" at bounding box center [330, 96] width 50 height 26
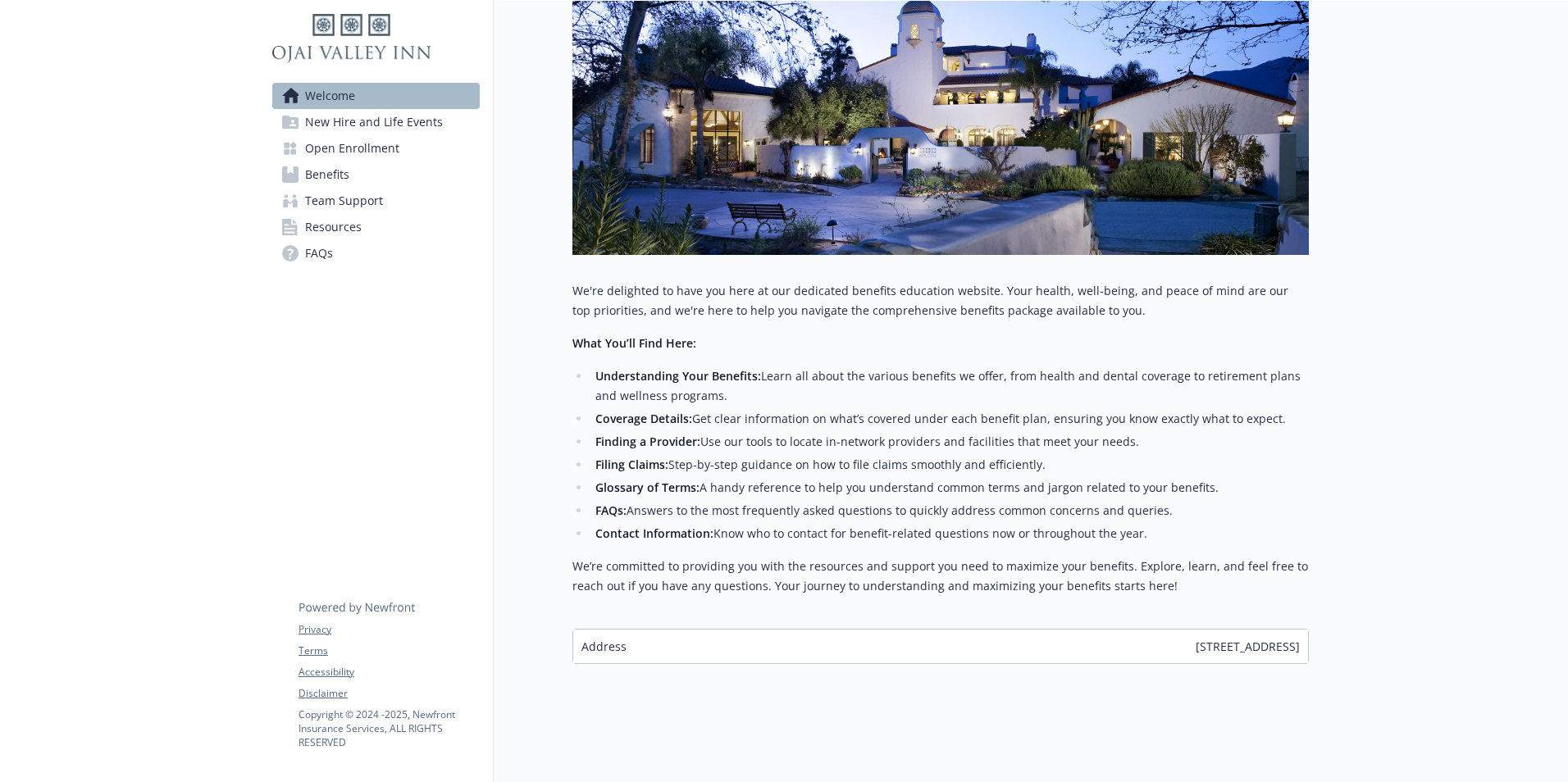
scroll to position [282, 0]
click at [398, 123] on span "New Hire and Life Events" at bounding box center [374, 122] width 138 height 26
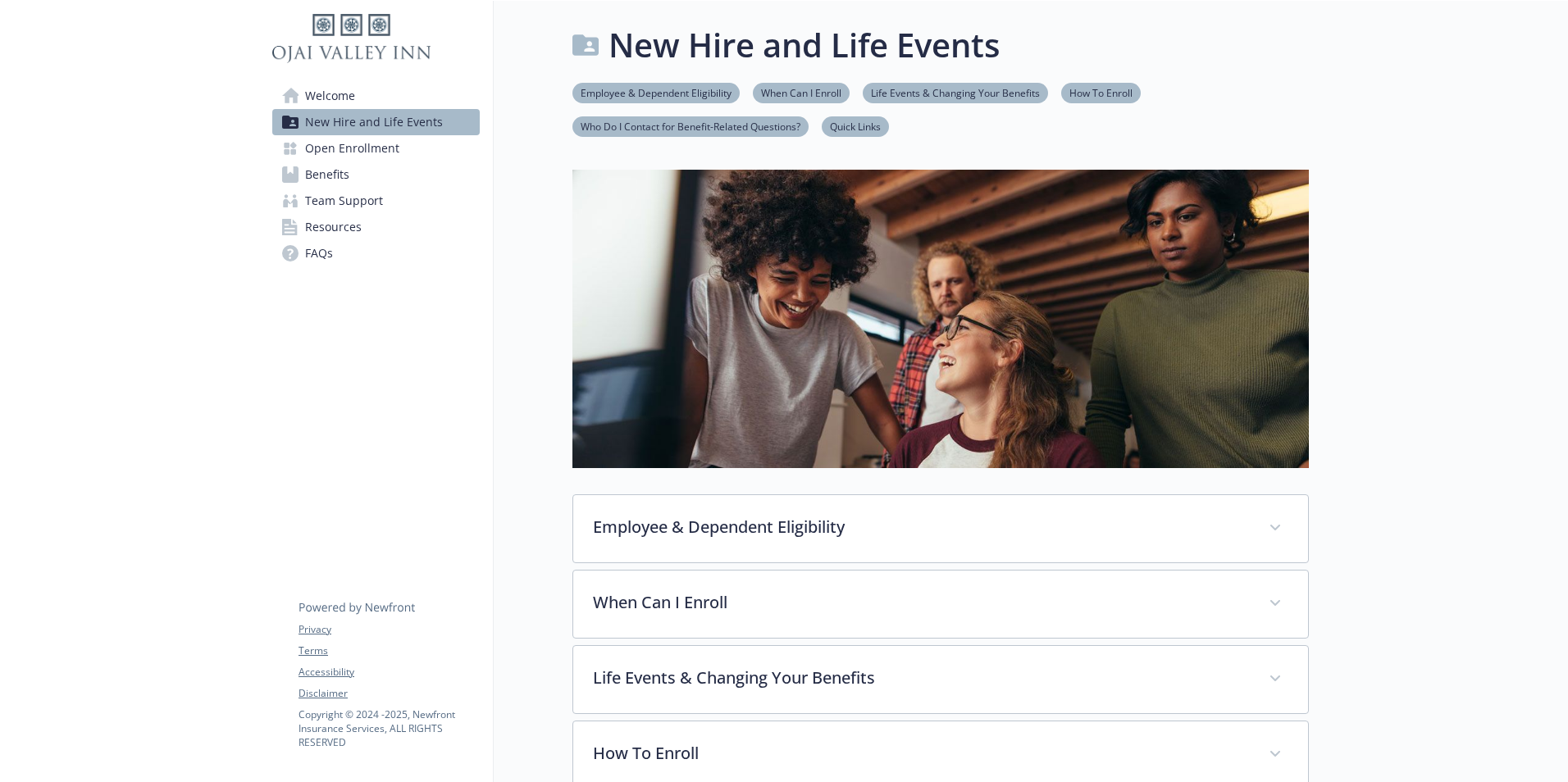
click at [334, 147] on span "Open Enrollment" at bounding box center [352, 149] width 95 height 26
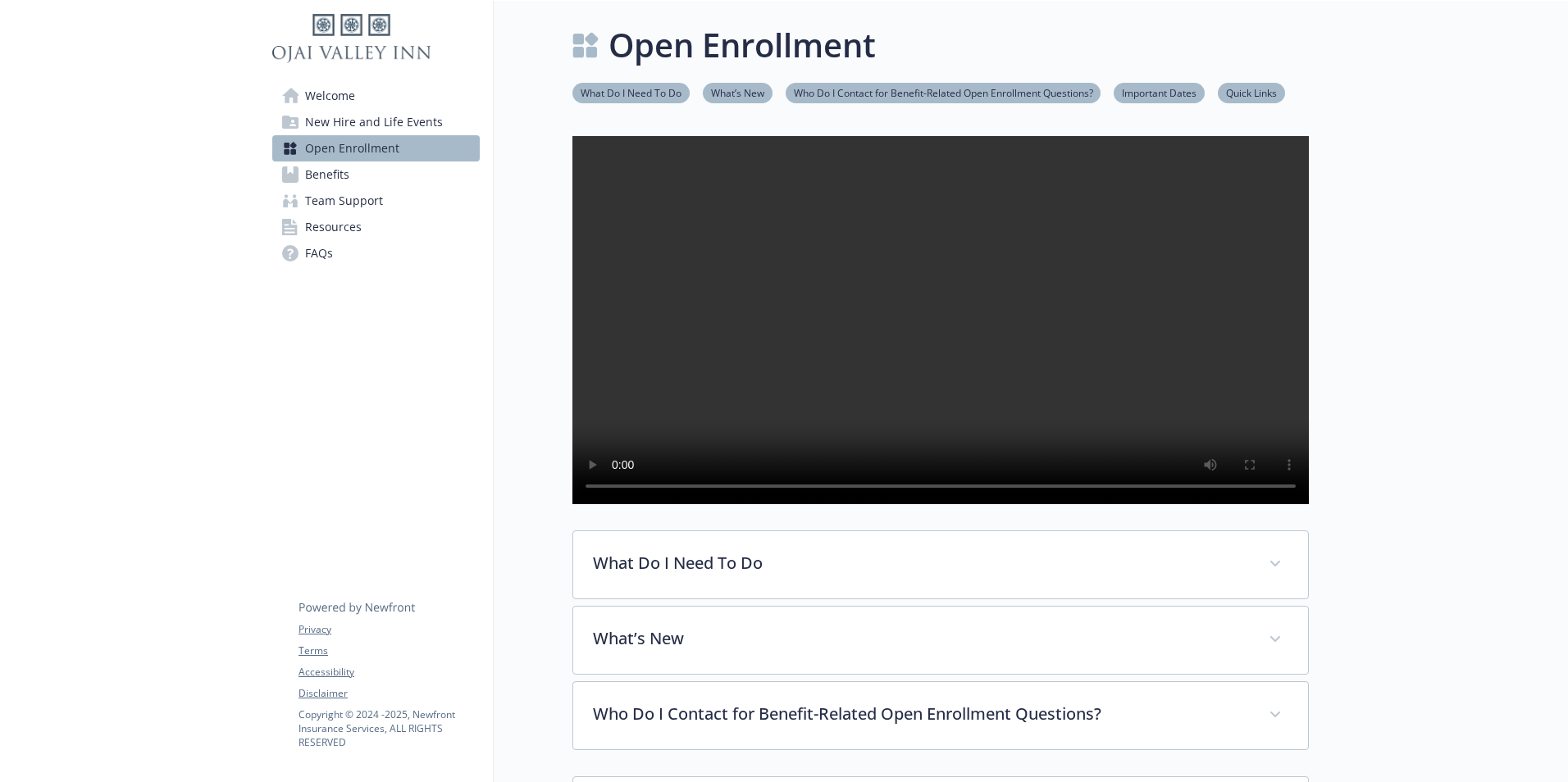
click at [317, 178] on span "Benefits" at bounding box center [327, 175] width 44 height 26
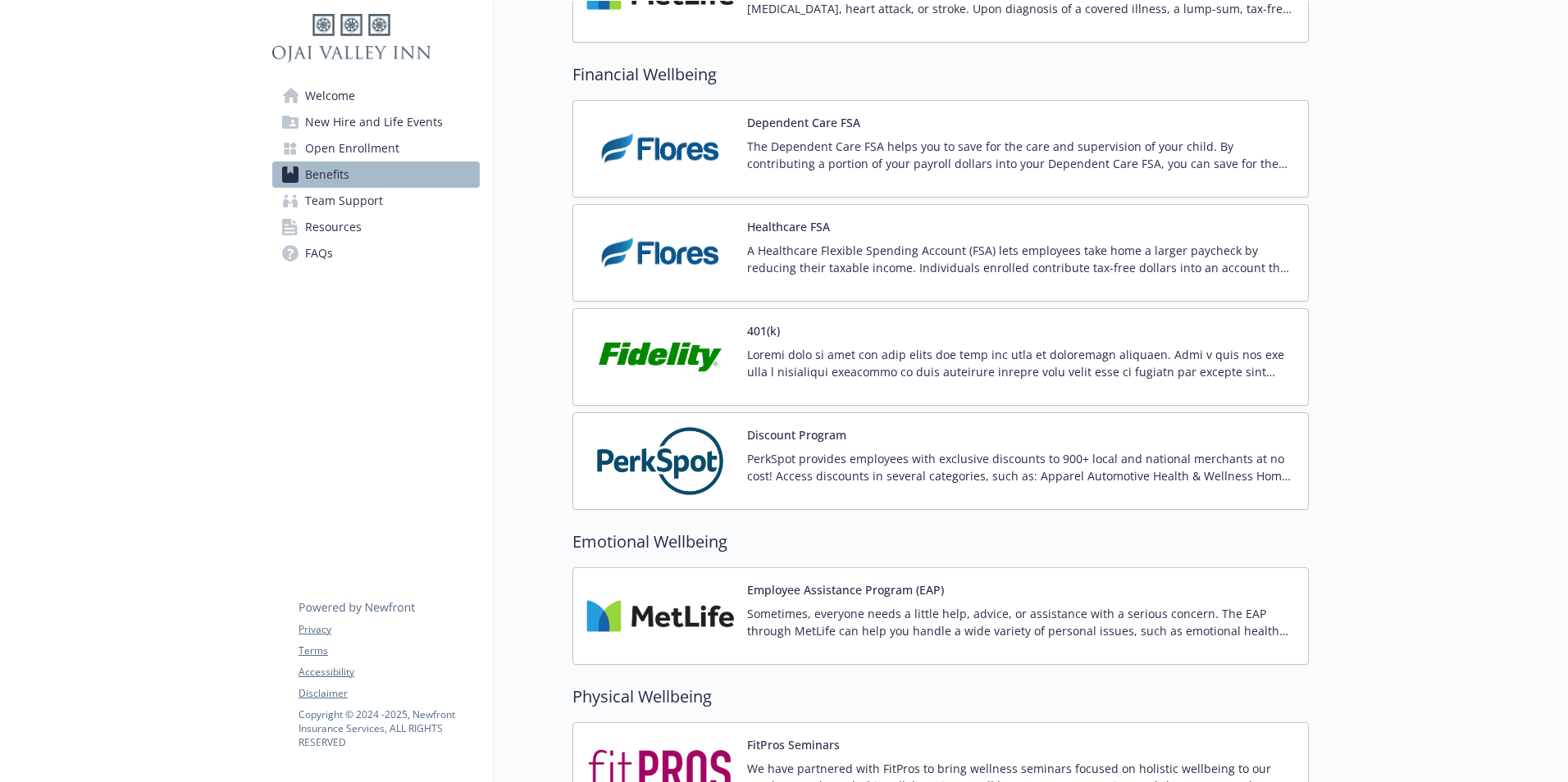
scroll to position [2214, 0]
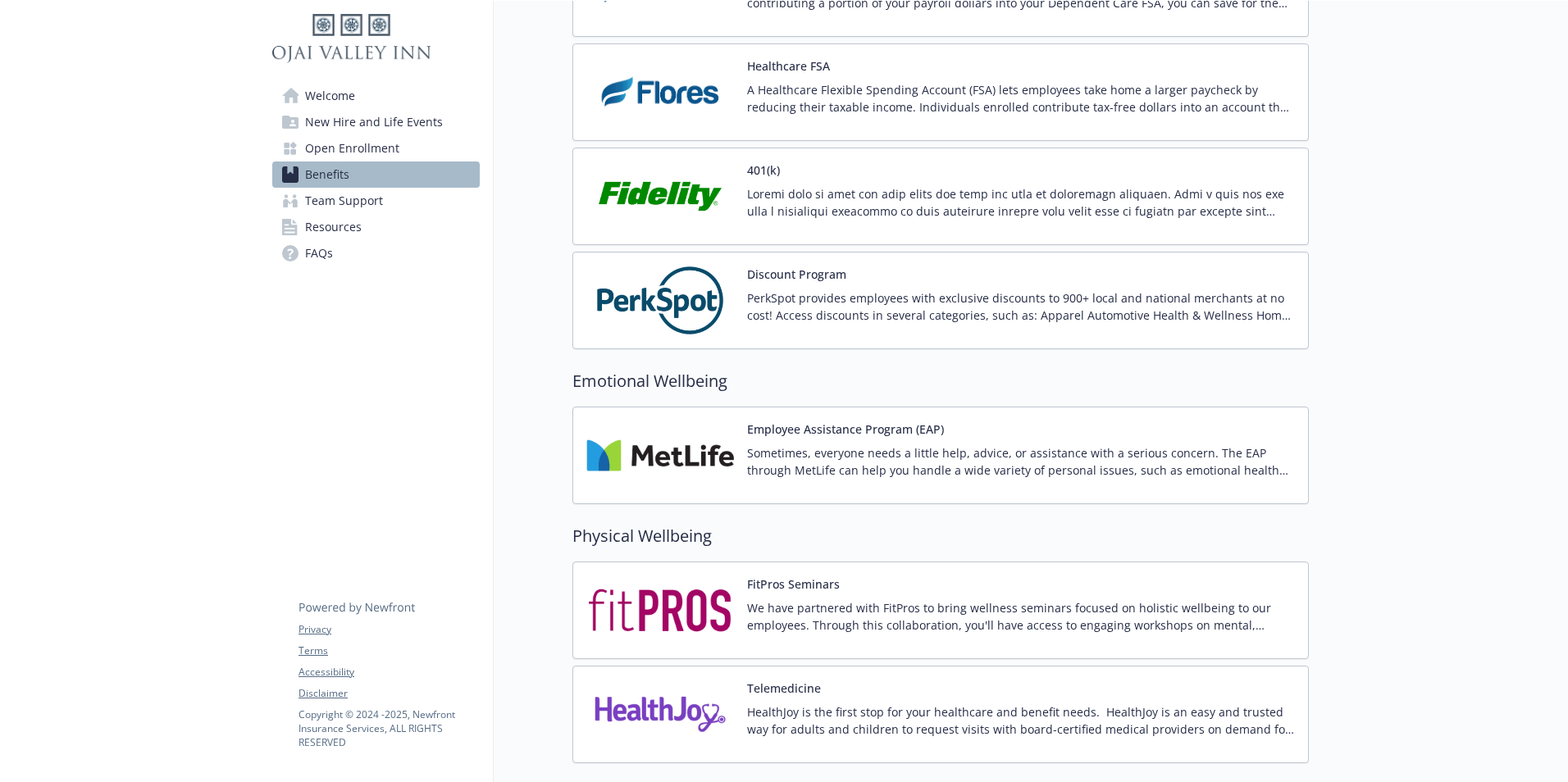
click at [664, 202] on img at bounding box center [661, 196] width 148 height 70
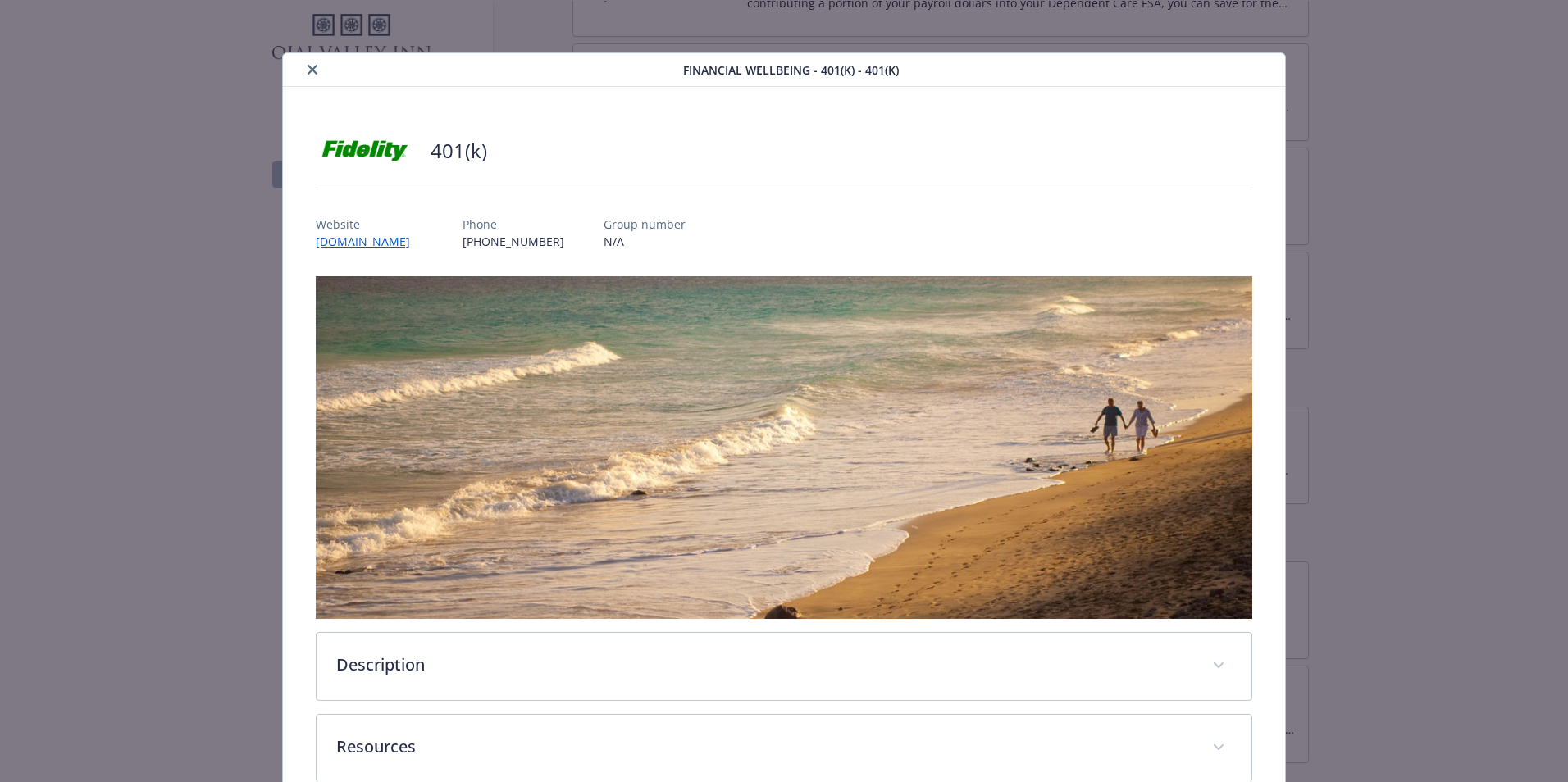
click at [310, 69] on icon "close" at bounding box center [312, 70] width 10 height 10
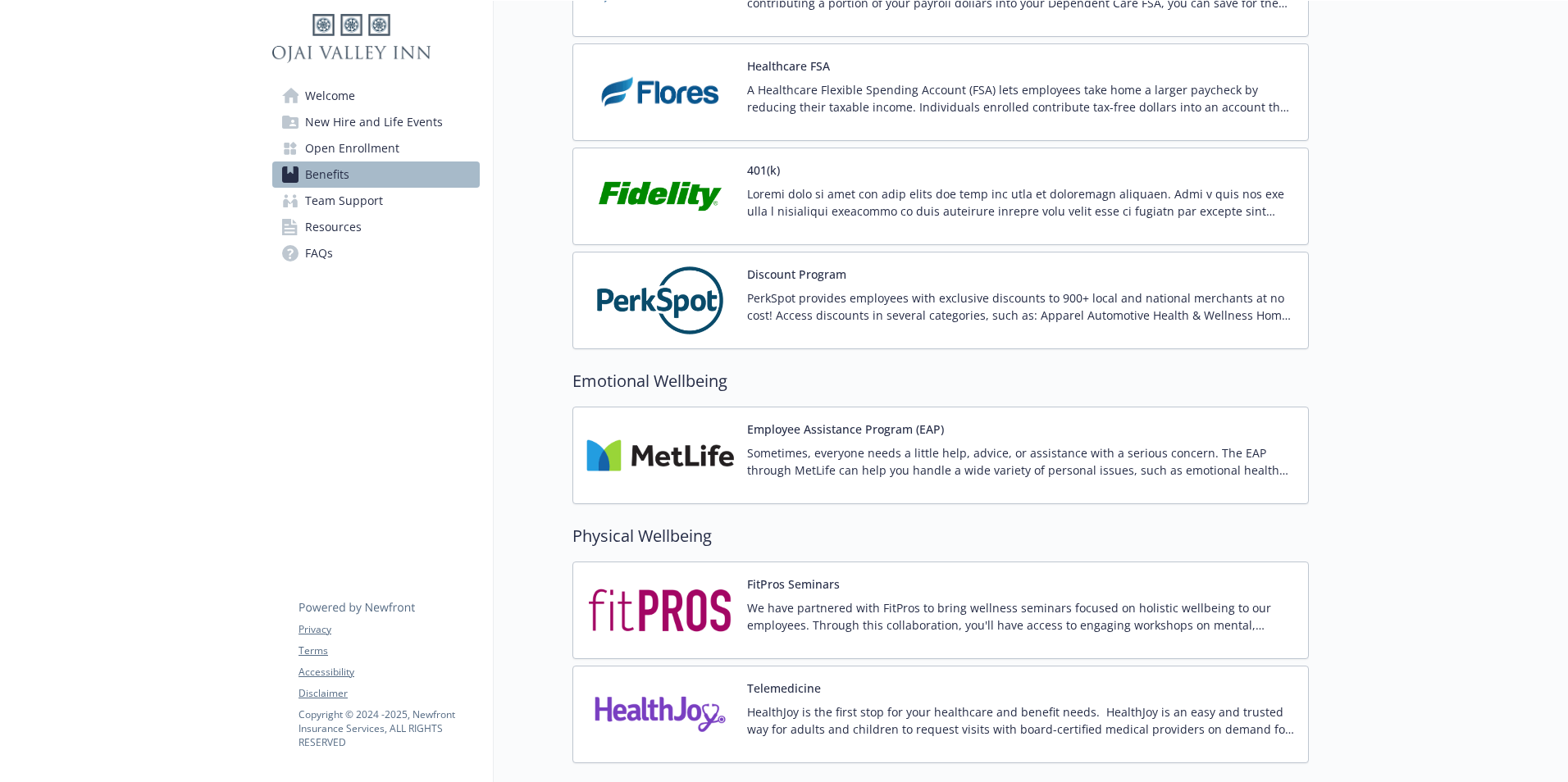
scroll to position [2584, 0]
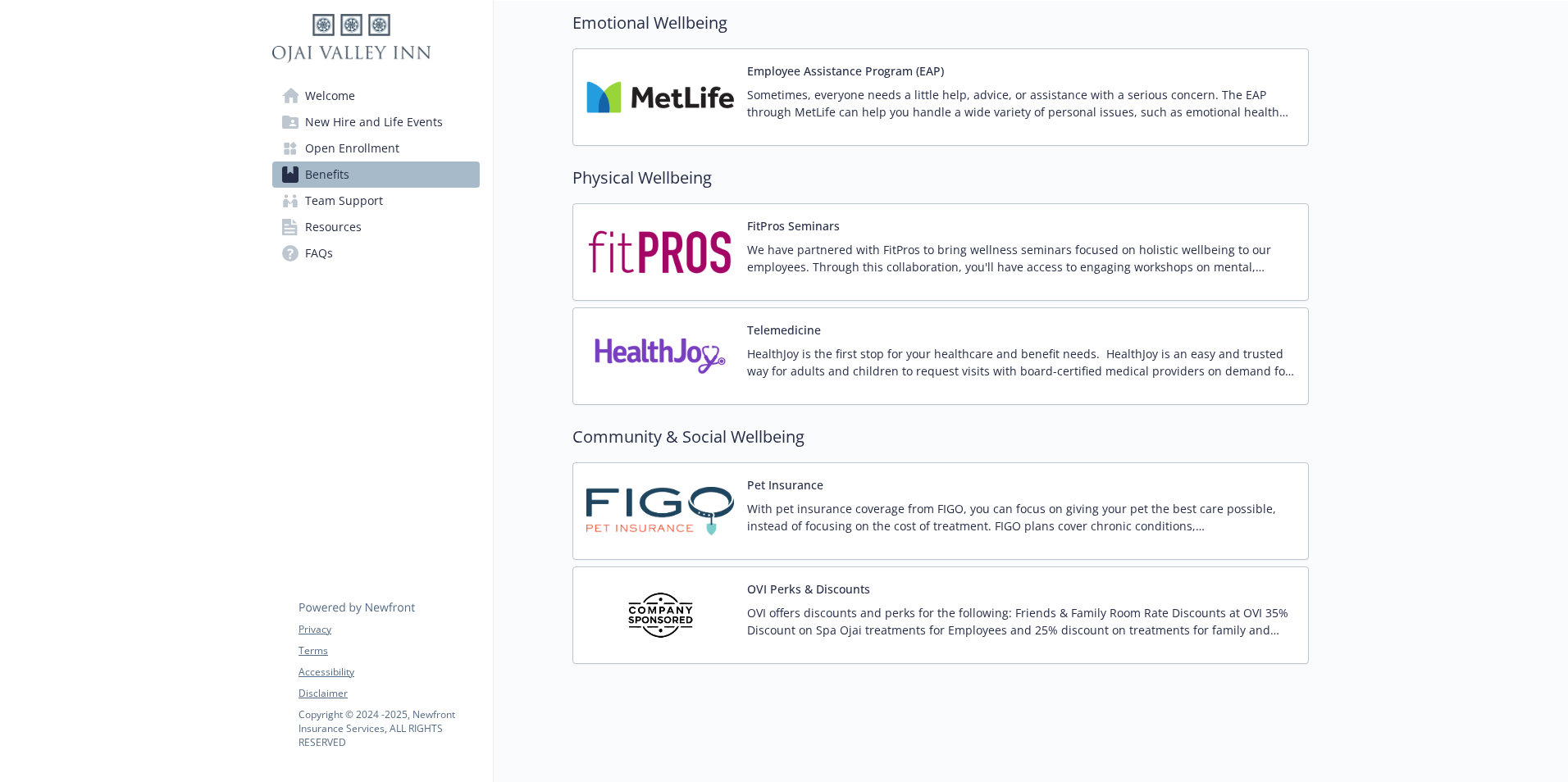
click at [345, 200] on span "Team Support" at bounding box center [344, 201] width 78 height 26
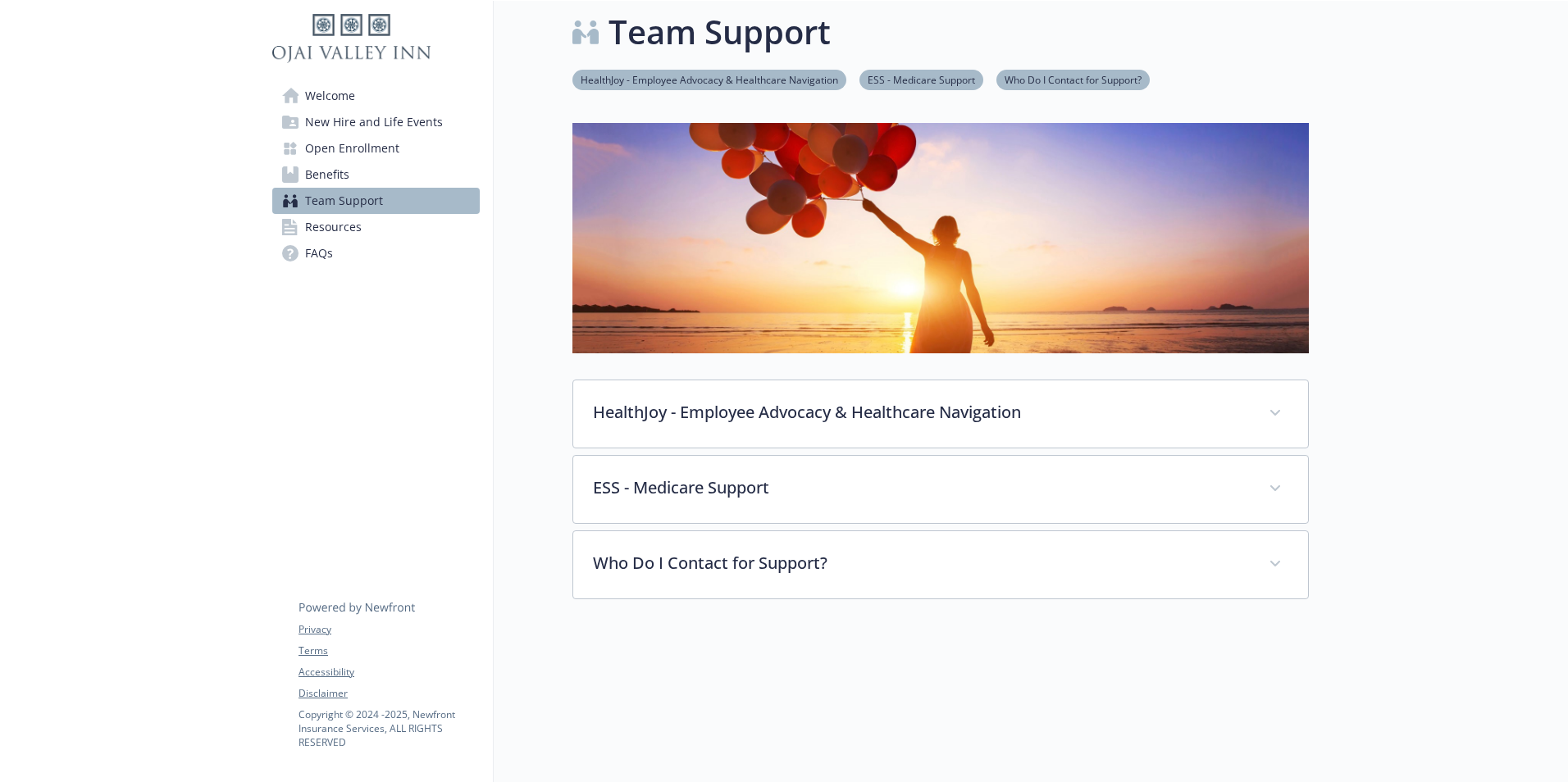
scroll to position [166, 0]
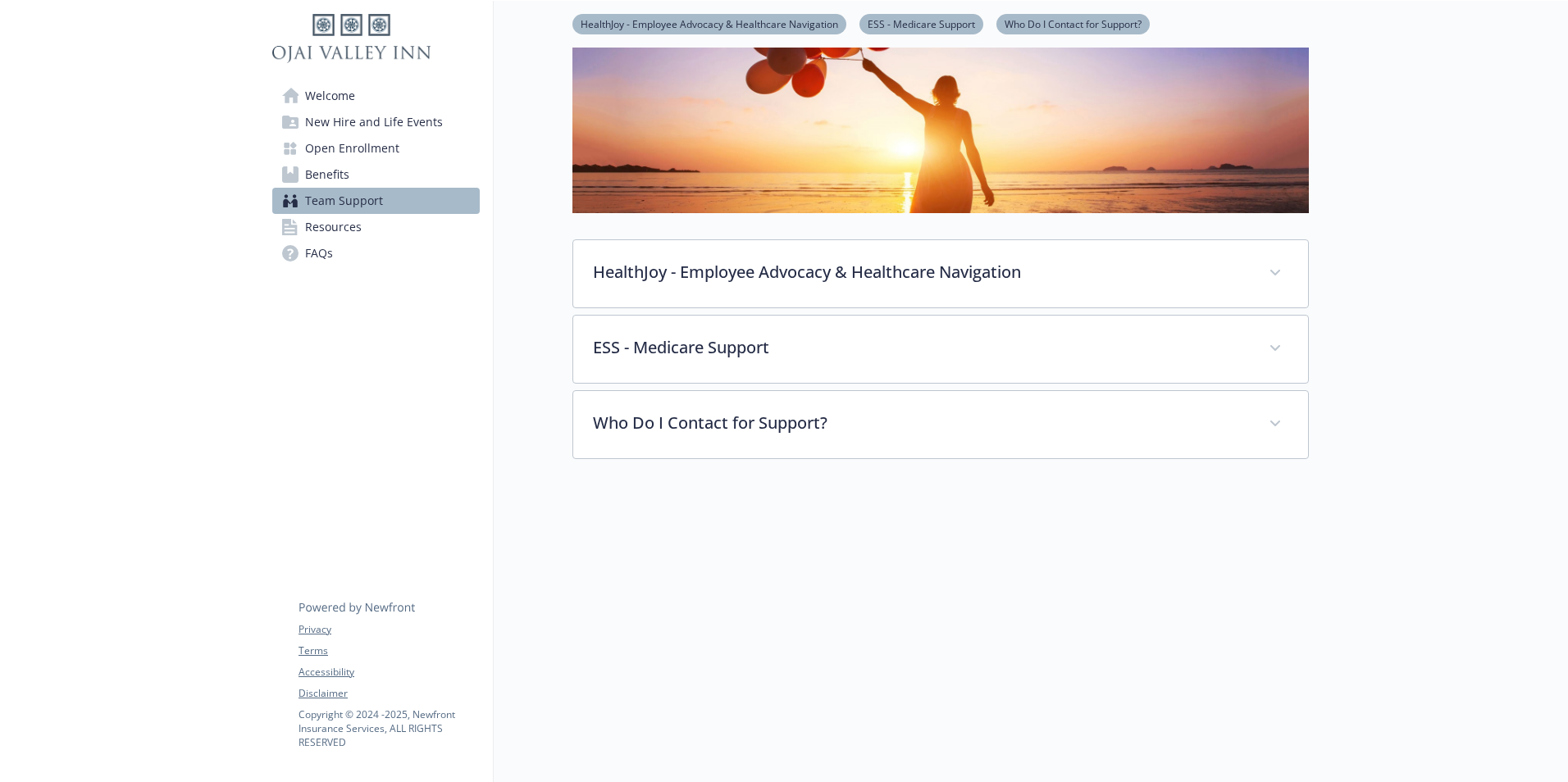
click at [337, 223] on span "Resources" at bounding box center [333, 227] width 56 height 26
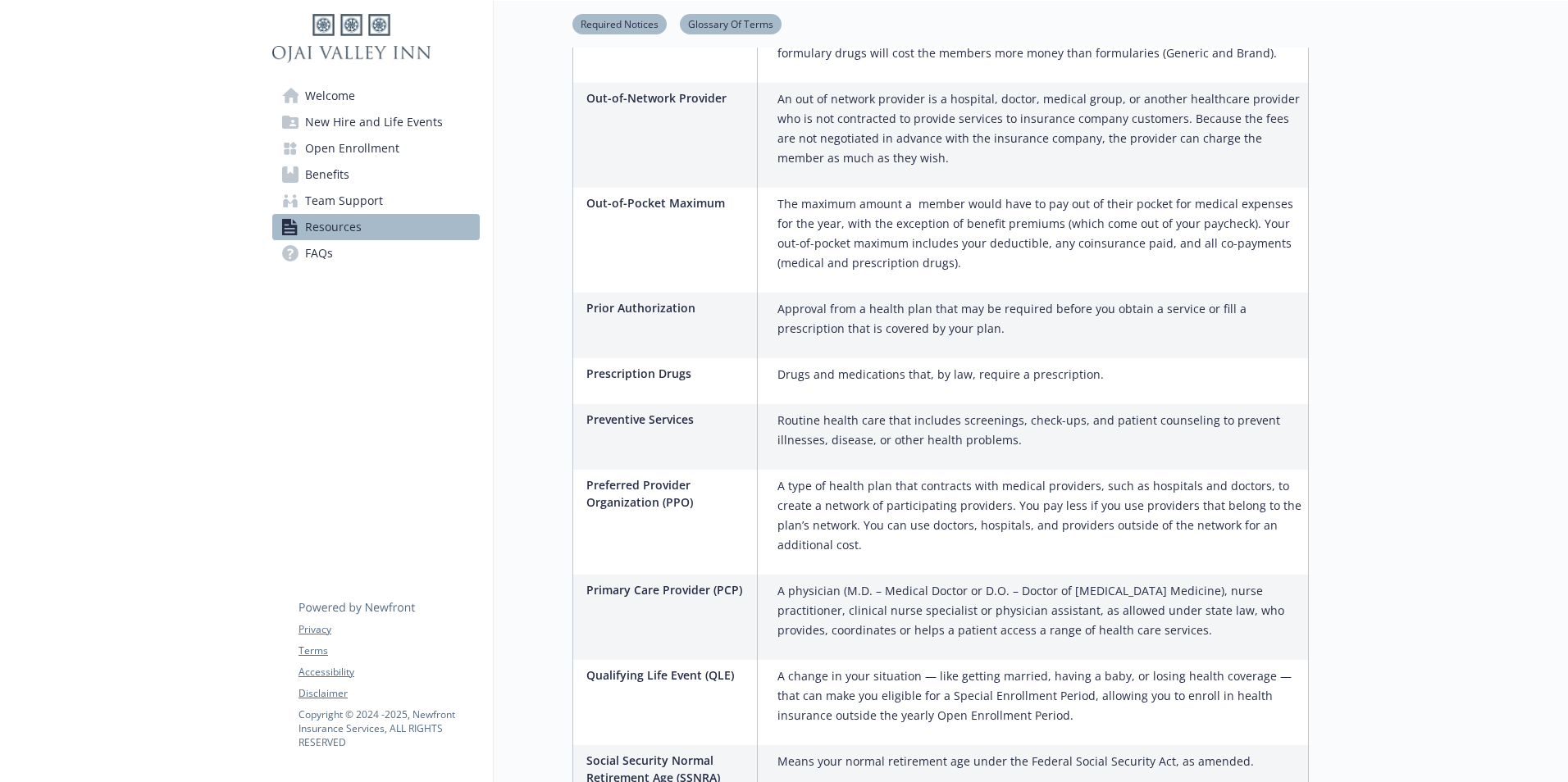
scroll to position [2469, 0]
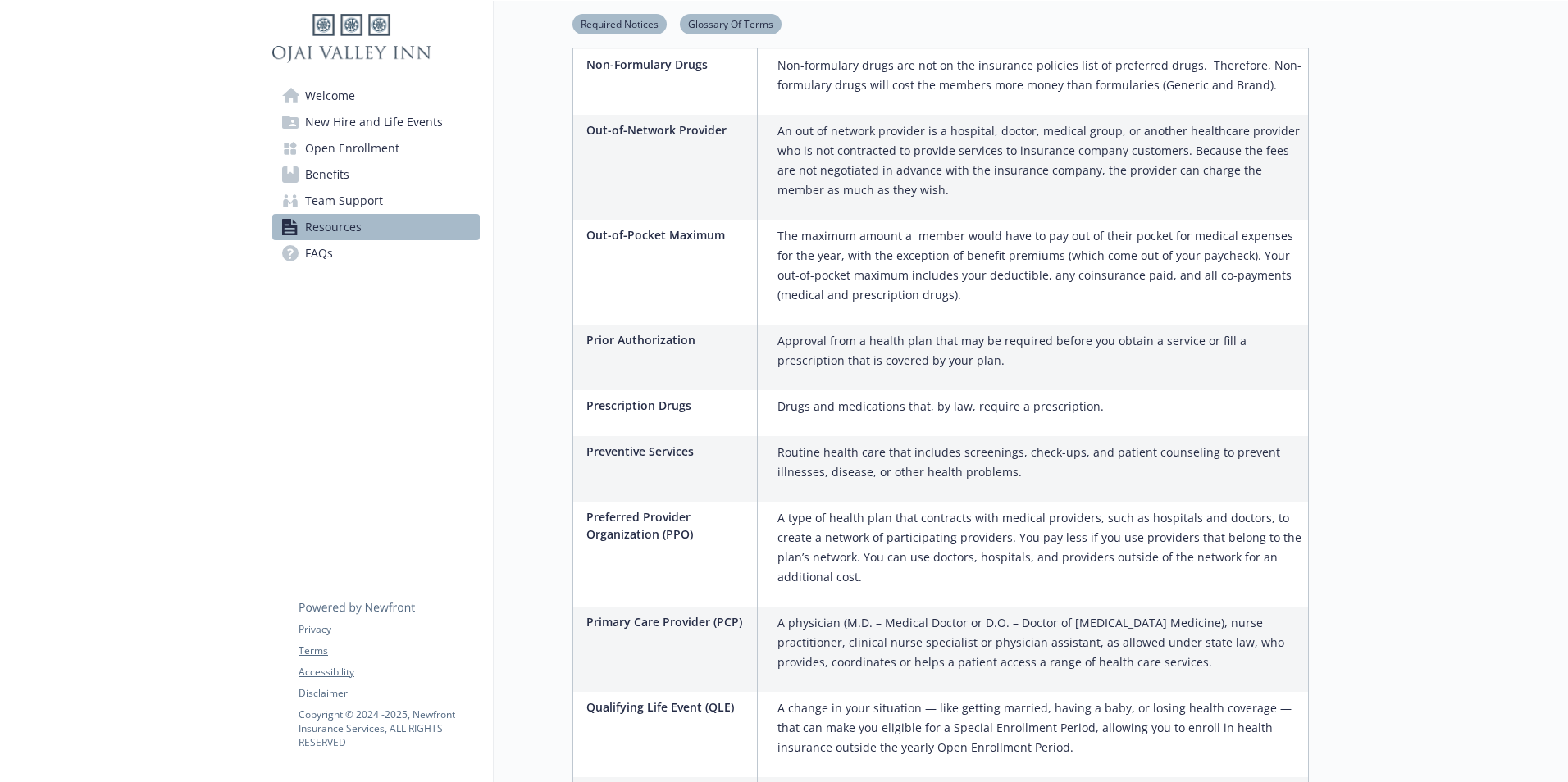
click at [323, 259] on span "FAQs" at bounding box center [319, 253] width 28 height 26
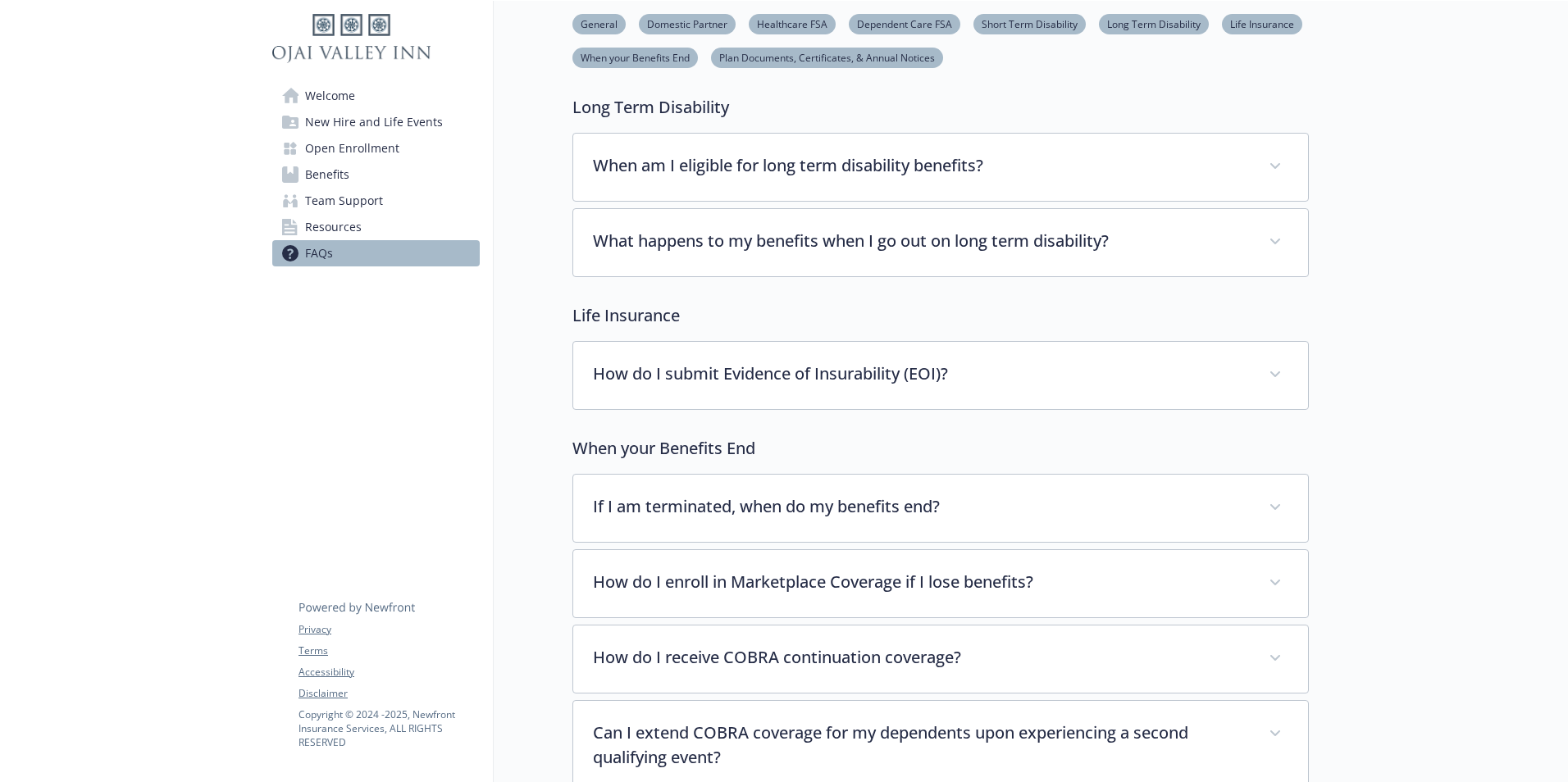
scroll to position [2277, 0]
click at [327, 94] on span "Welcome" at bounding box center [330, 96] width 50 height 26
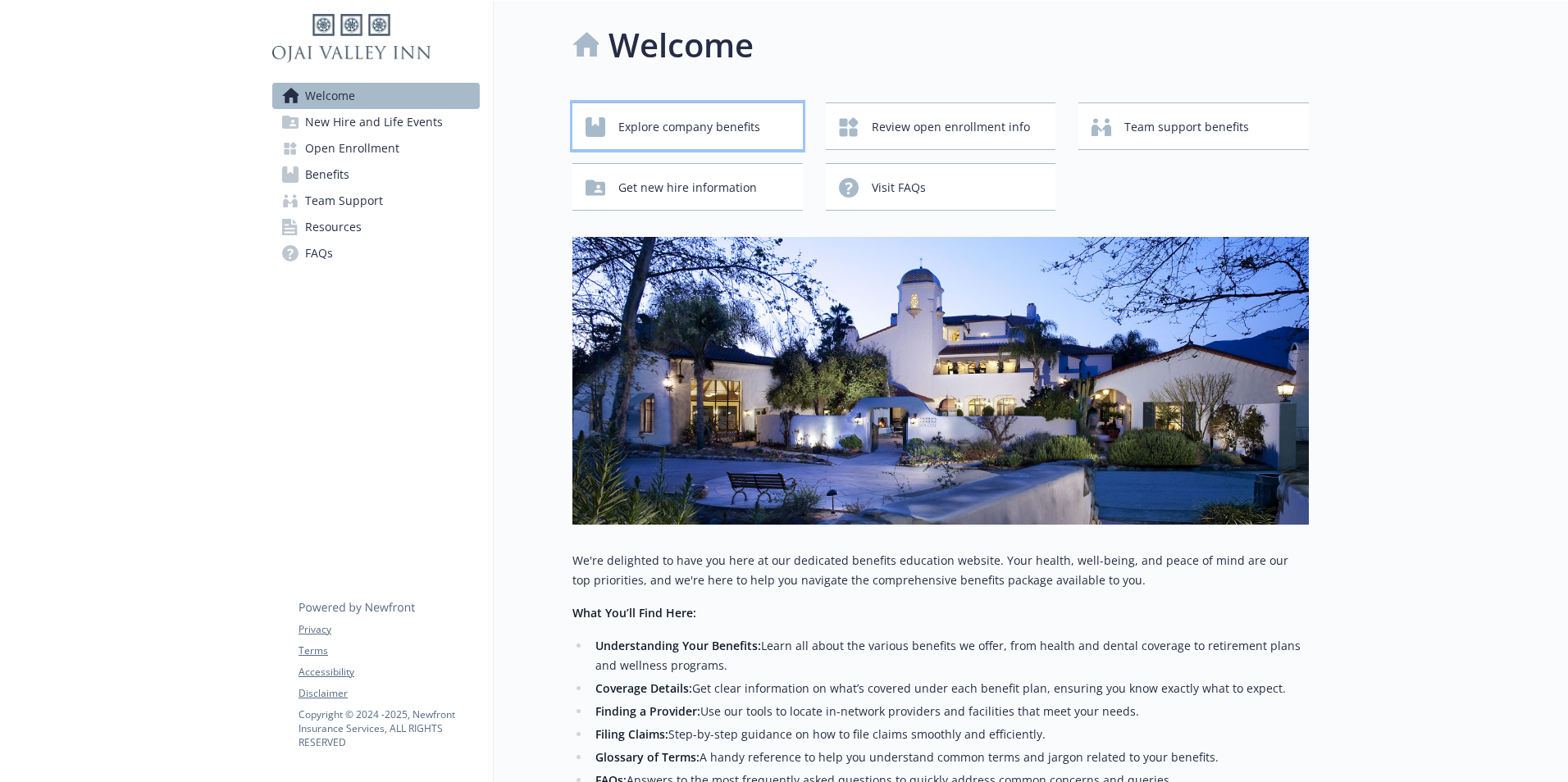
click at [705, 121] on span "Explore company benefits" at bounding box center [688, 127] width 142 height 31
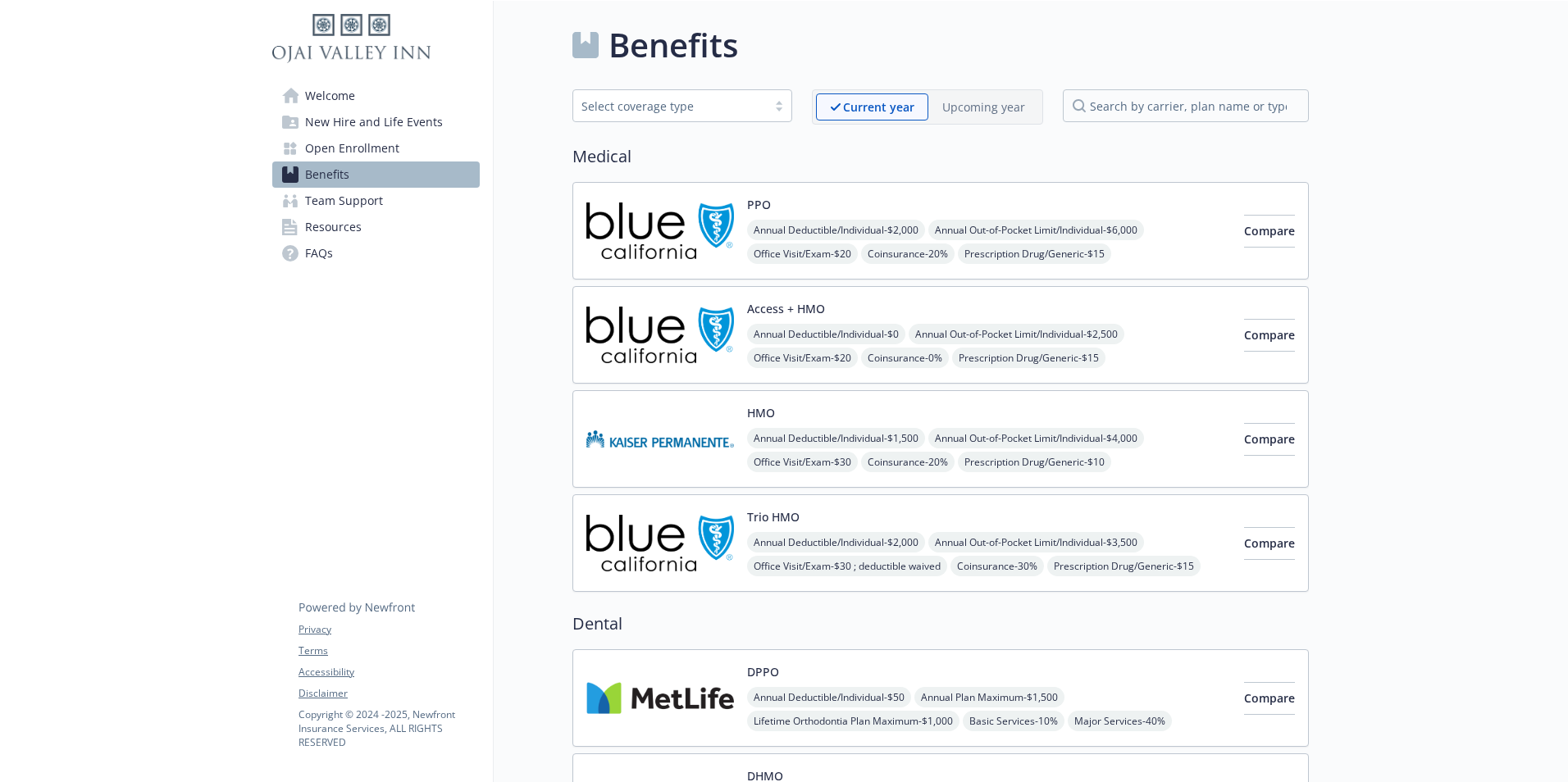
click at [979, 109] on p "Upcoming year" at bounding box center [983, 107] width 83 height 17
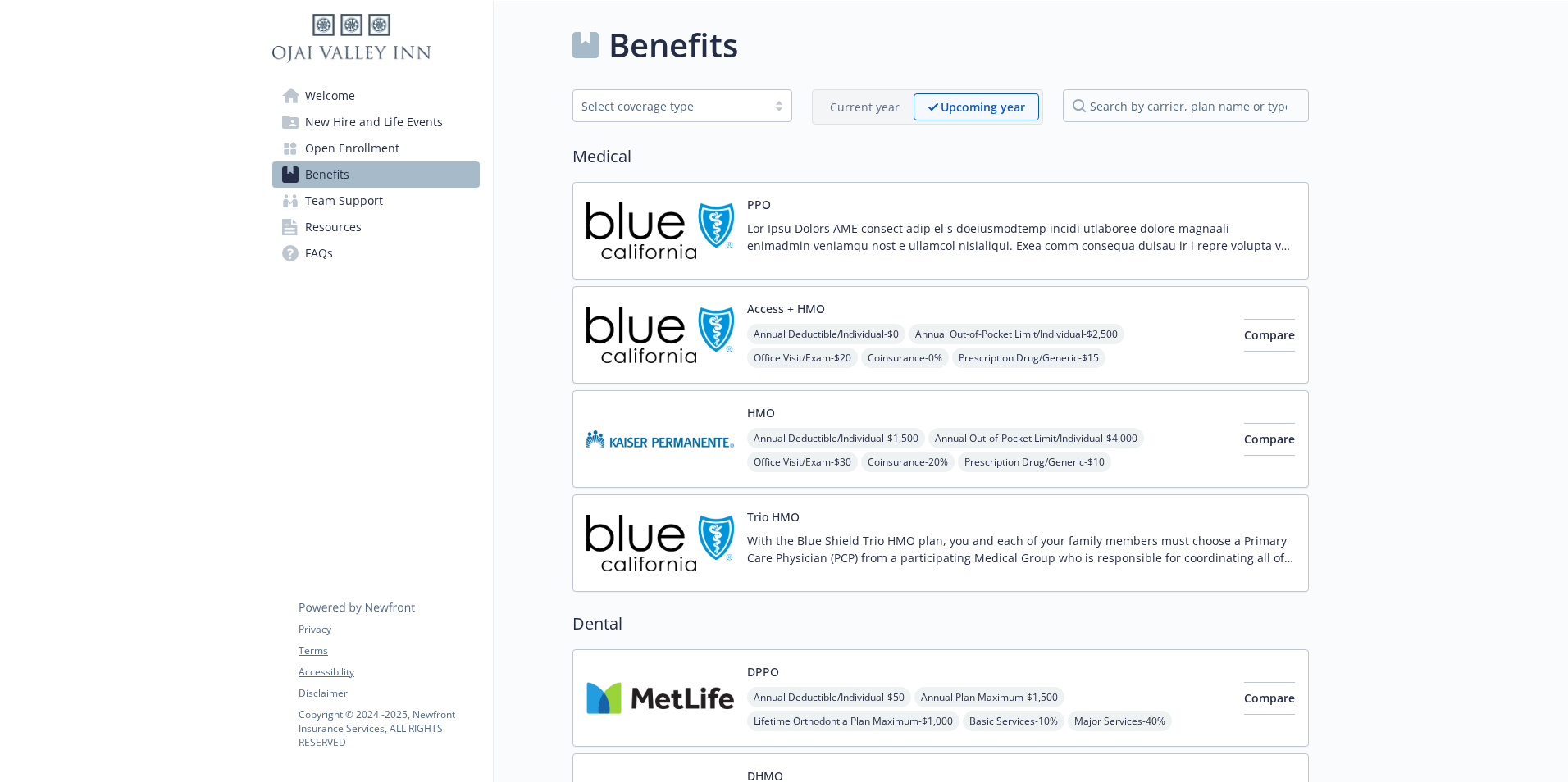
click at [851, 104] on p "Current year" at bounding box center [865, 107] width 70 height 17
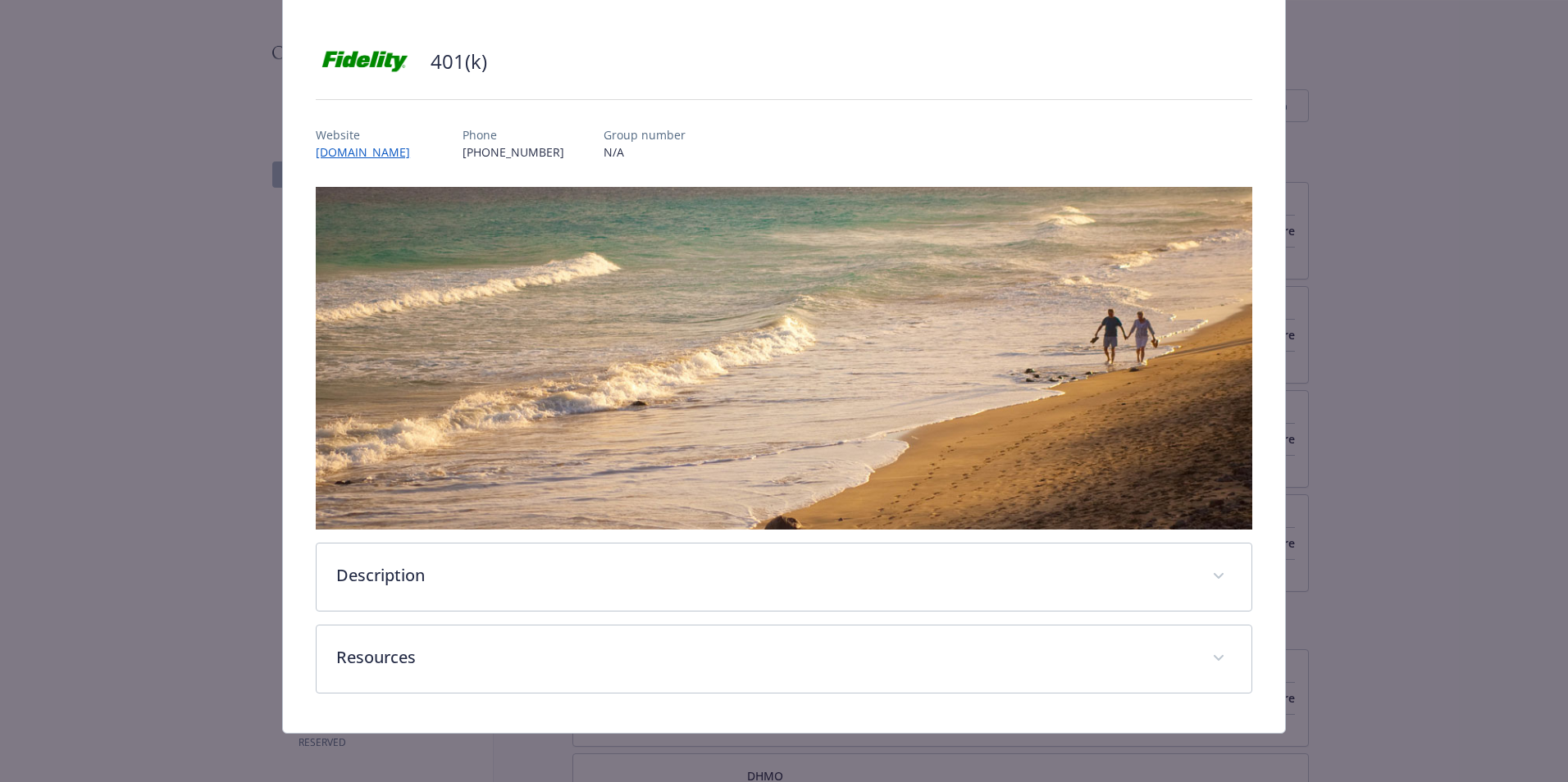
scroll to position [90, 0]
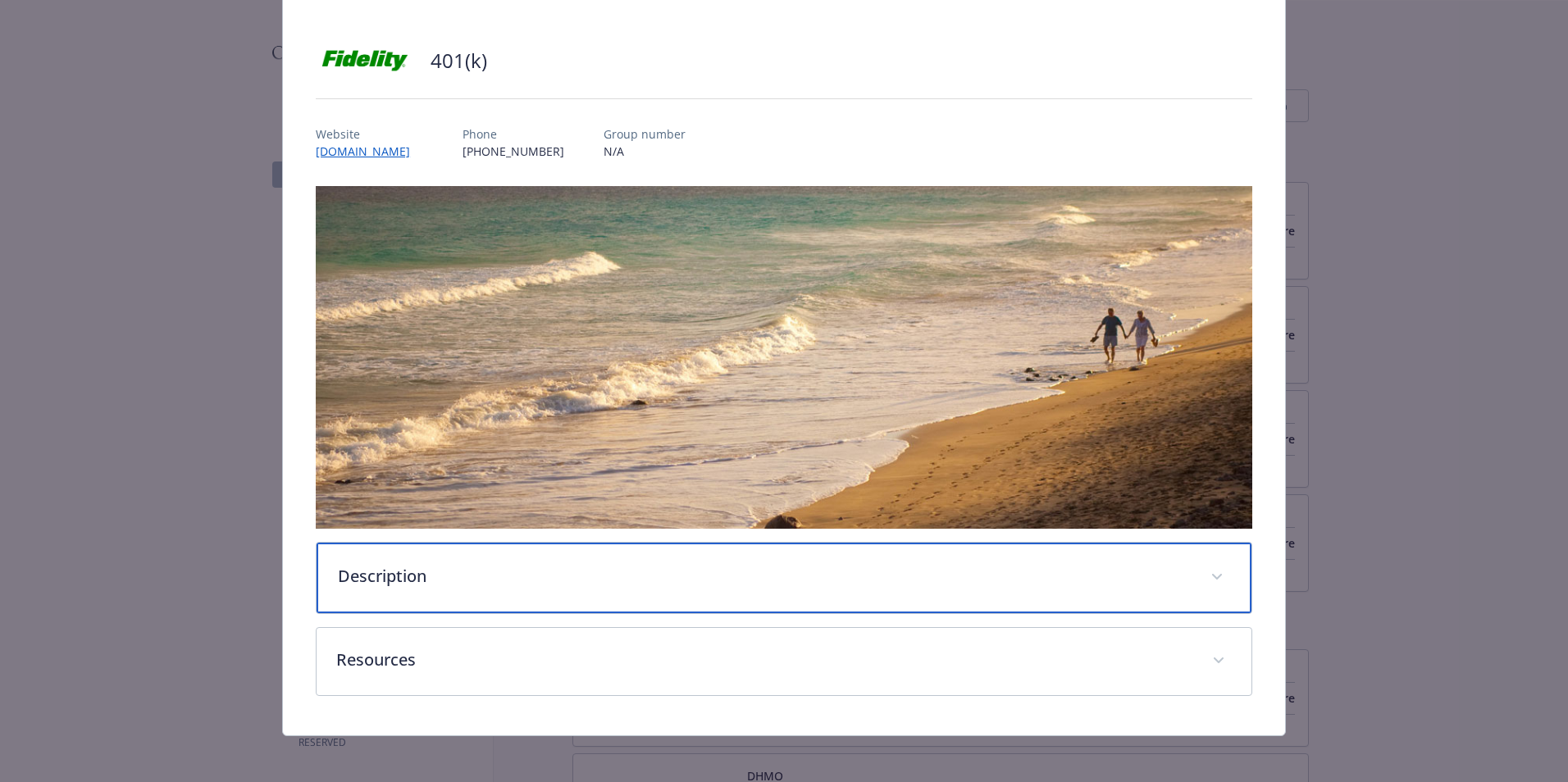
click at [517, 580] on p "Description" at bounding box center [764, 576] width 853 height 24
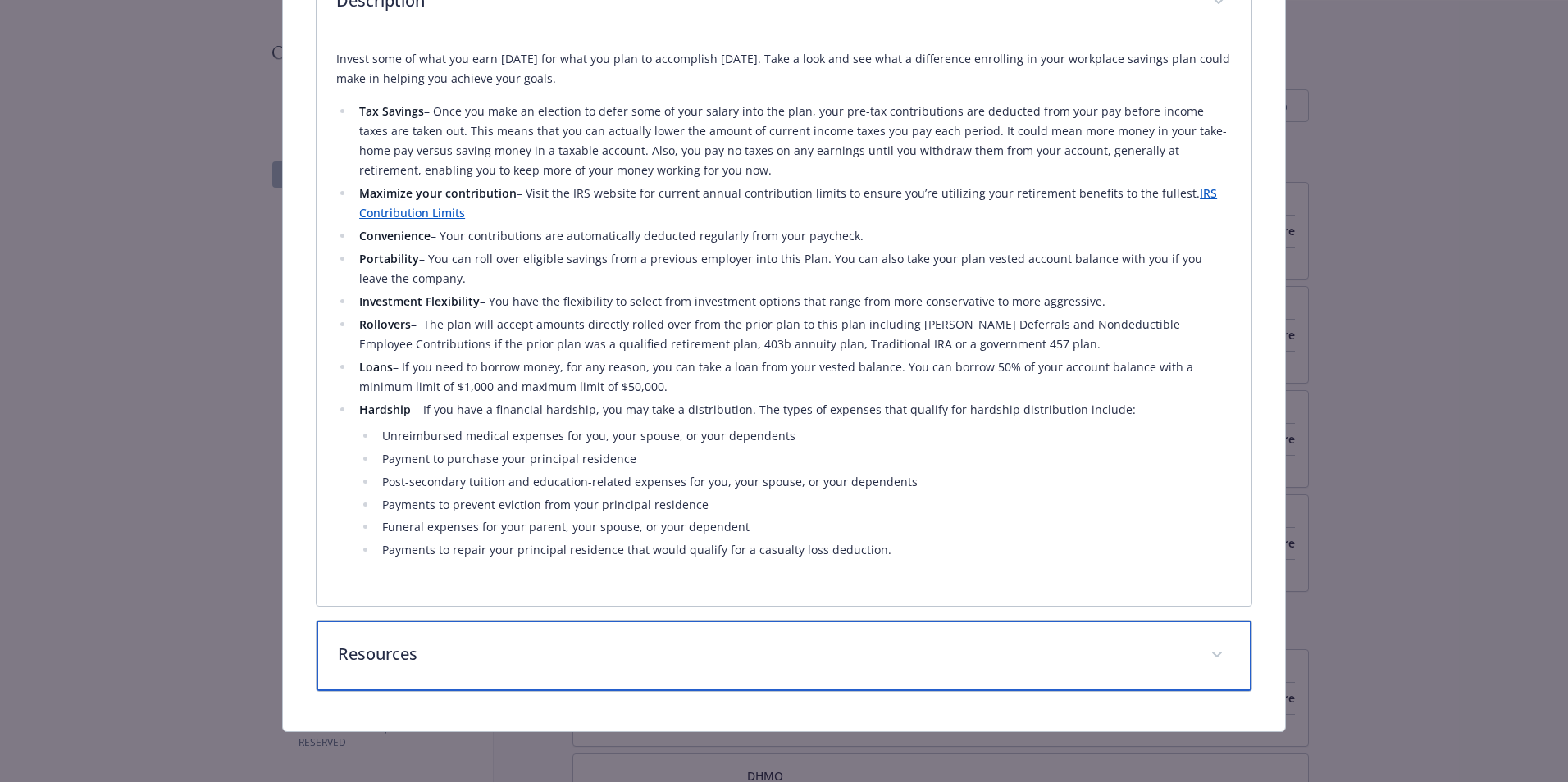
click at [467, 646] on p "Resources" at bounding box center [764, 654] width 853 height 24
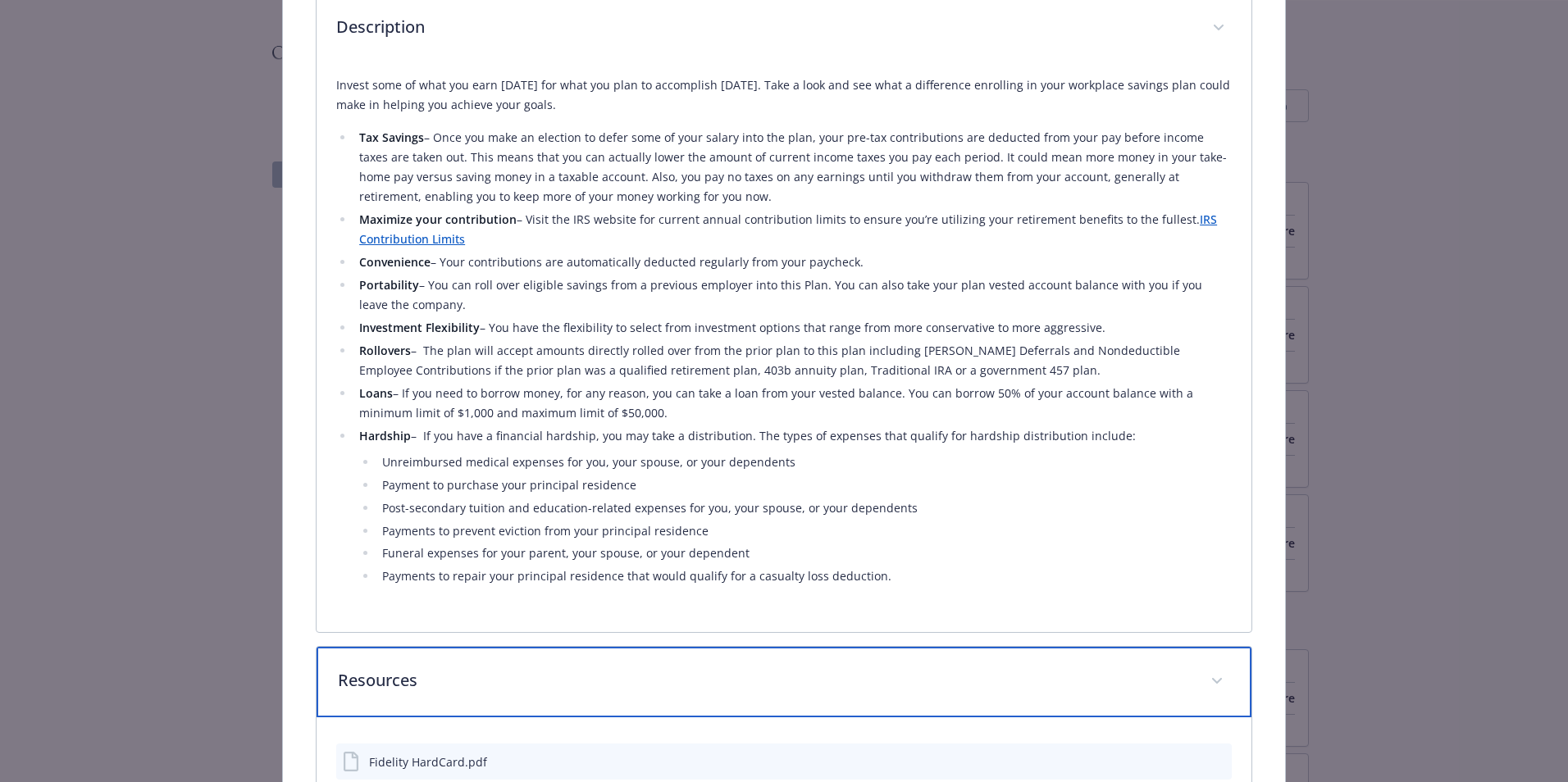
scroll to position [556, 0]
